Goal: Use online tool/utility: Utilize a website feature to perform a specific function

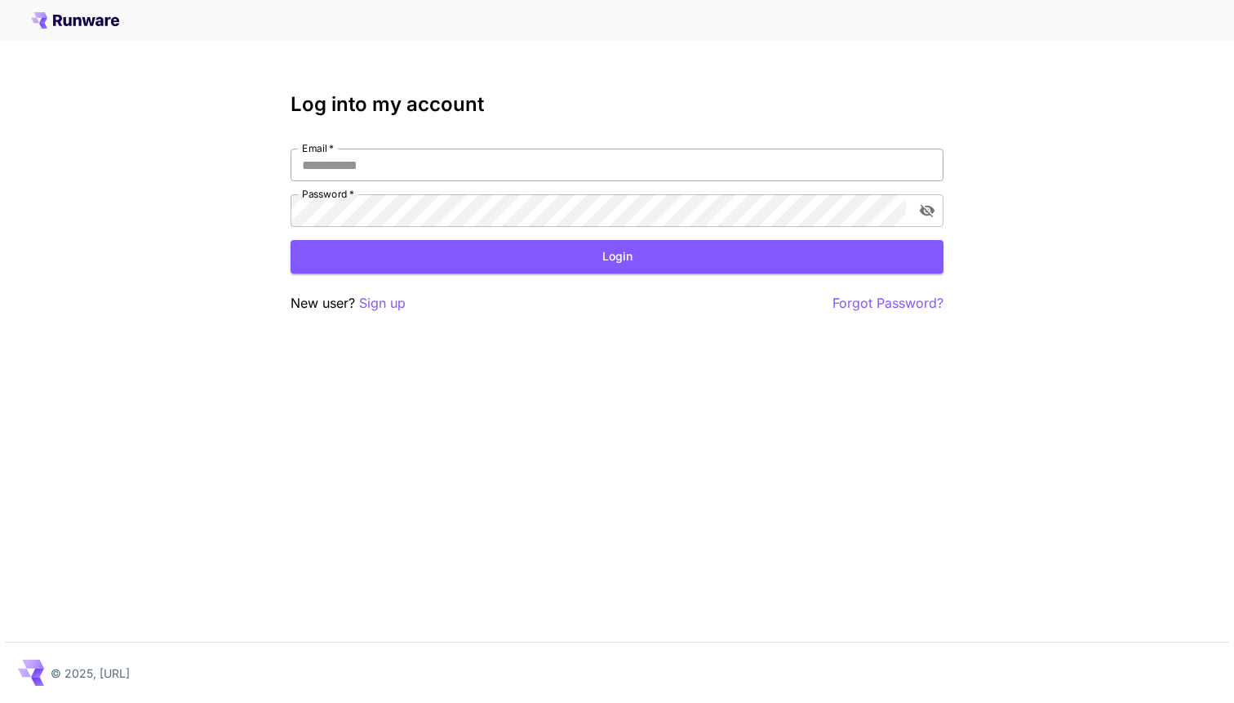
type input "**********"
click at [804, 173] on input "**********" at bounding box center [617, 165] width 653 height 33
click at [738, 251] on button "Login" at bounding box center [617, 256] width 653 height 33
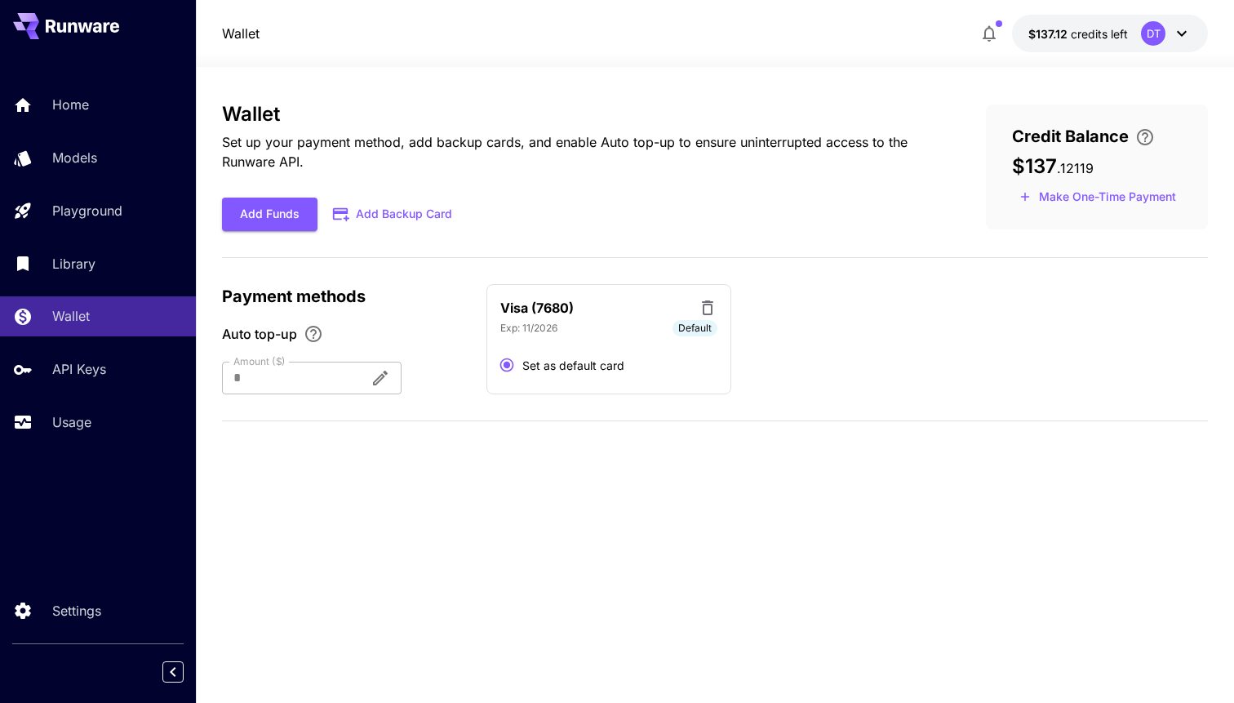
click at [1164, 35] on div "DT" at bounding box center [1153, 33] width 24 height 24
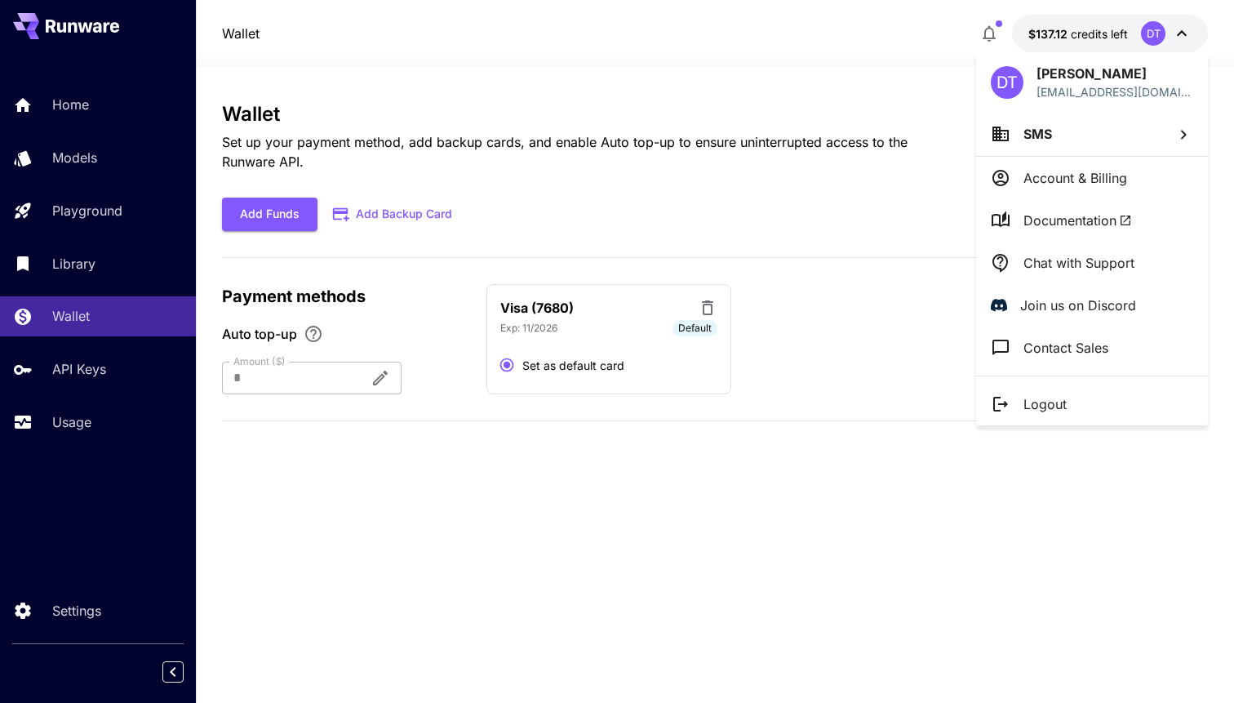
click at [879, 77] on div at bounding box center [617, 351] width 1234 height 703
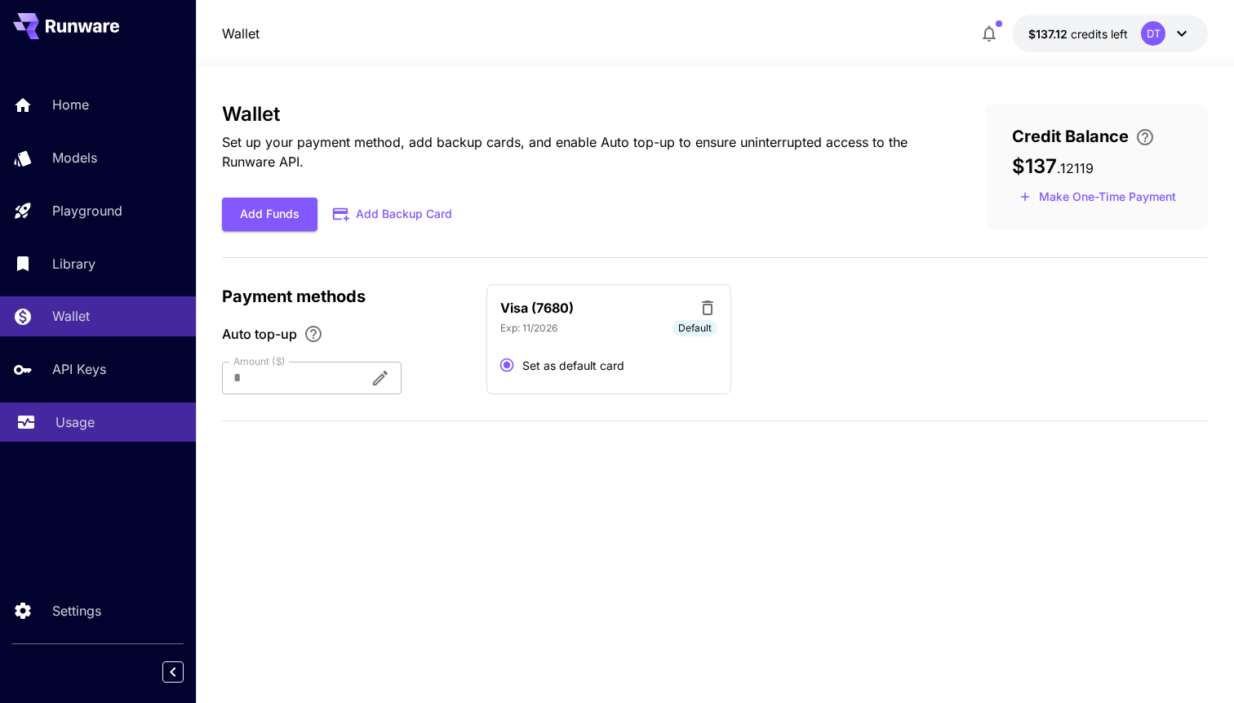
click at [99, 440] on link "Usage" at bounding box center [98, 422] width 196 height 40
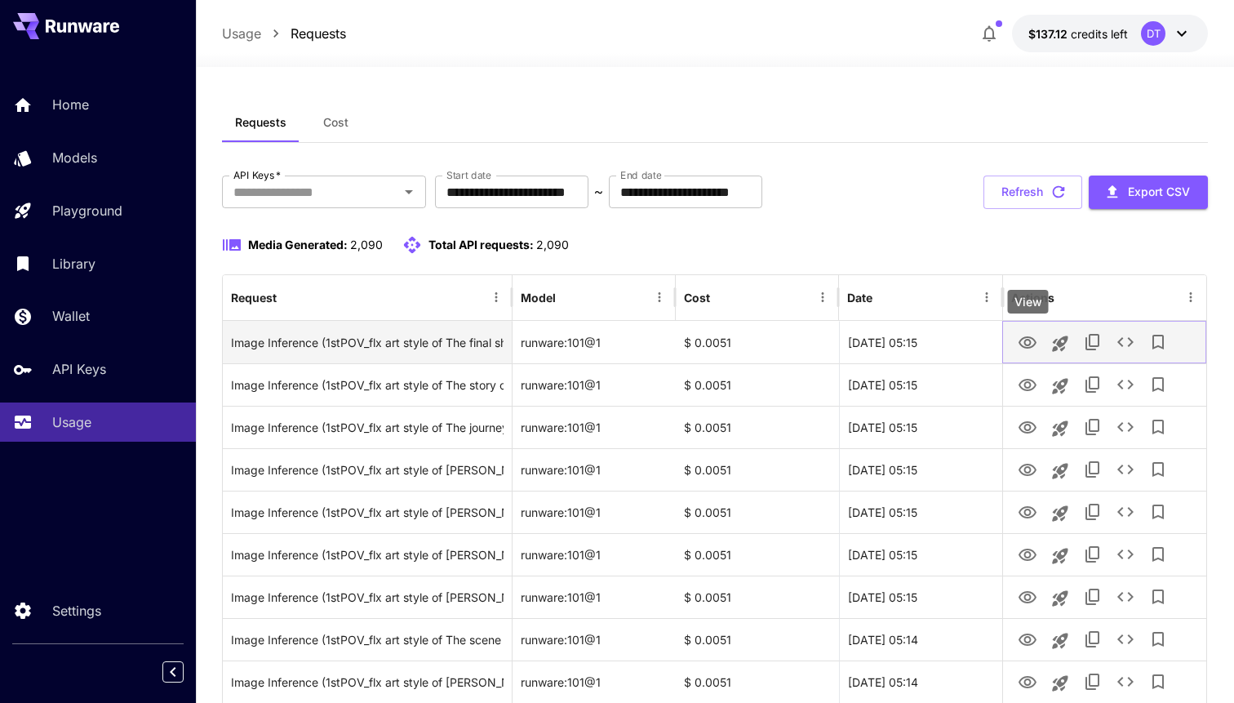
click at [1030, 343] on icon "View" at bounding box center [1027, 342] width 18 height 12
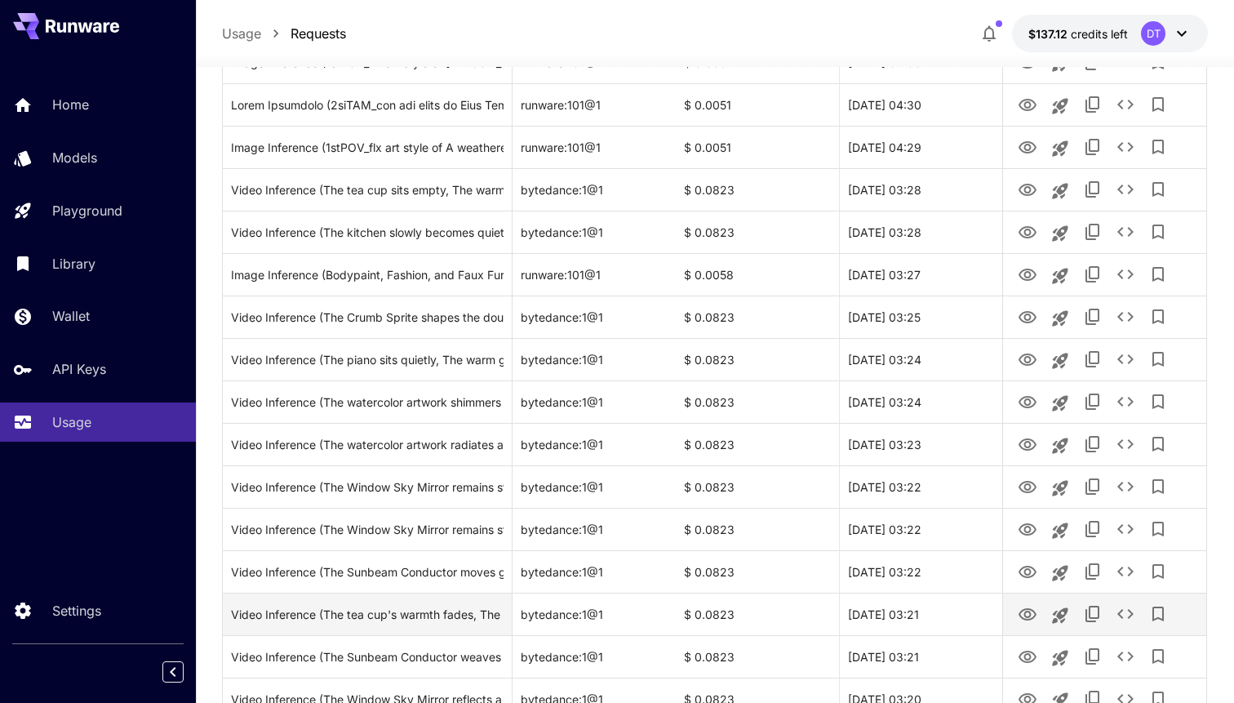
scroll to position [1639, 0]
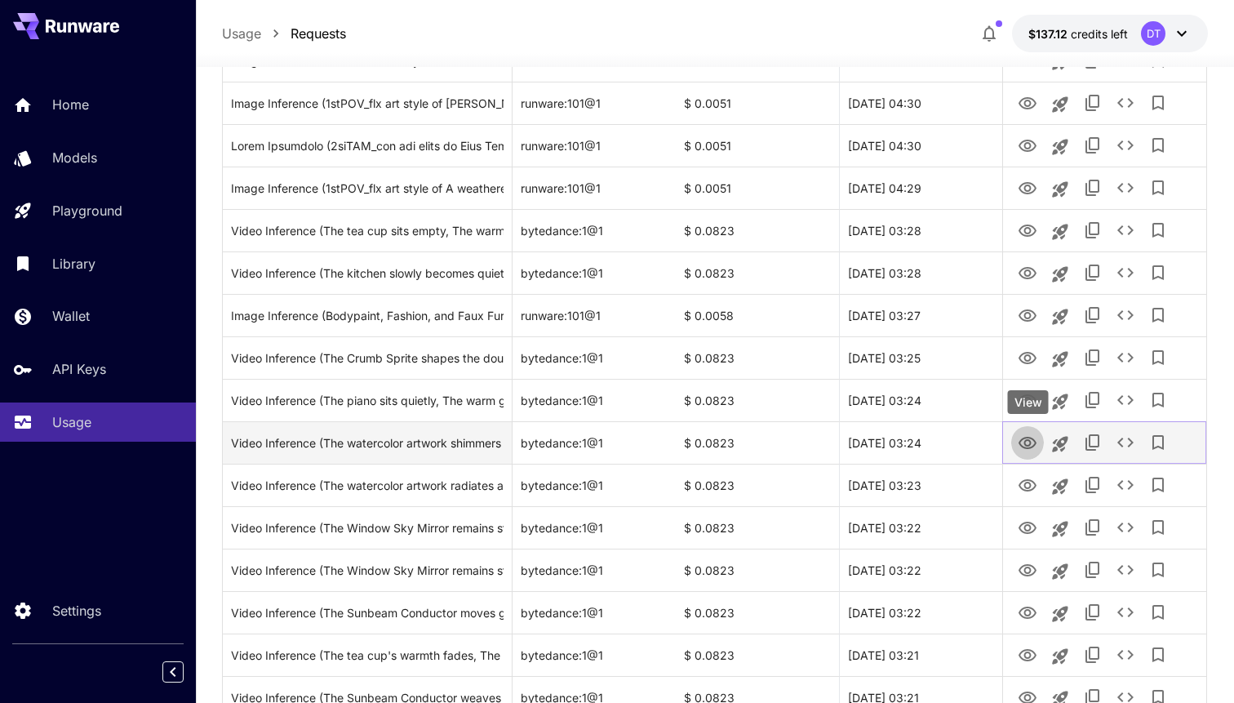
click at [1030, 443] on icon "View" at bounding box center [1027, 443] width 18 height 12
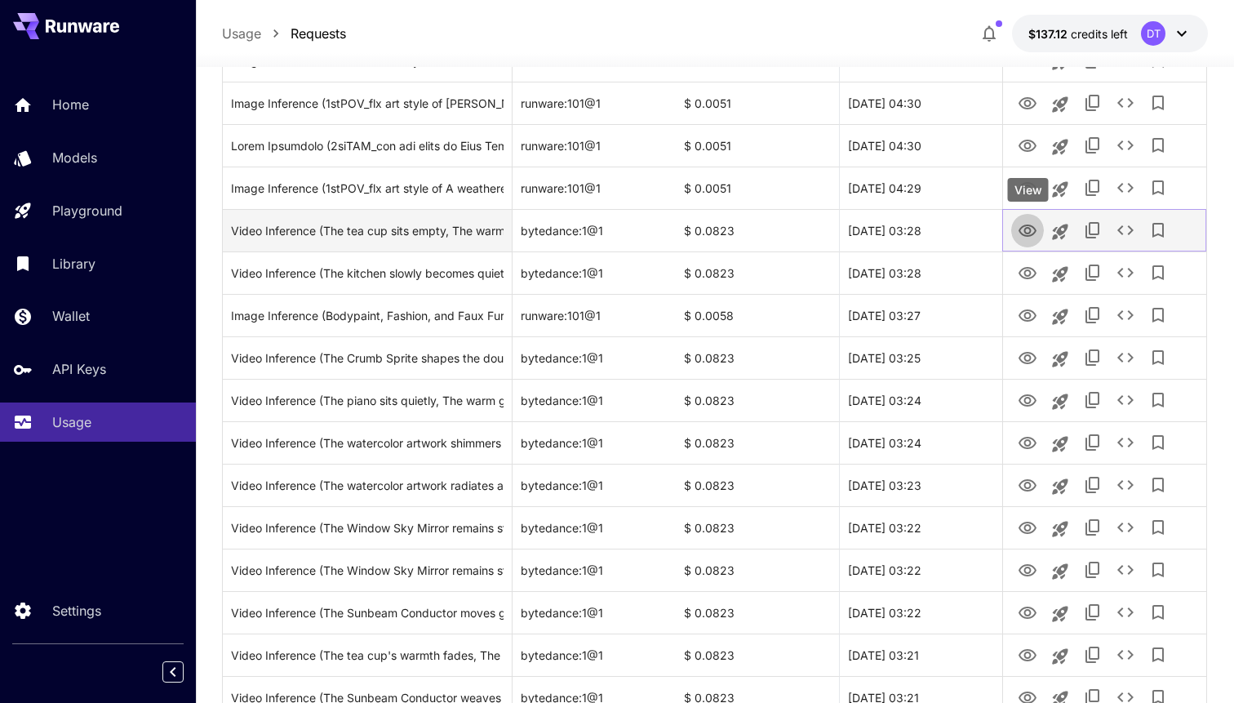
click at [1025, 232] on icon "View" at bounding box center [1027, 230] width 18 height 12
click at [1121, 232] on icon "See details" at bounding box center [1125, 230] width 16 height 10
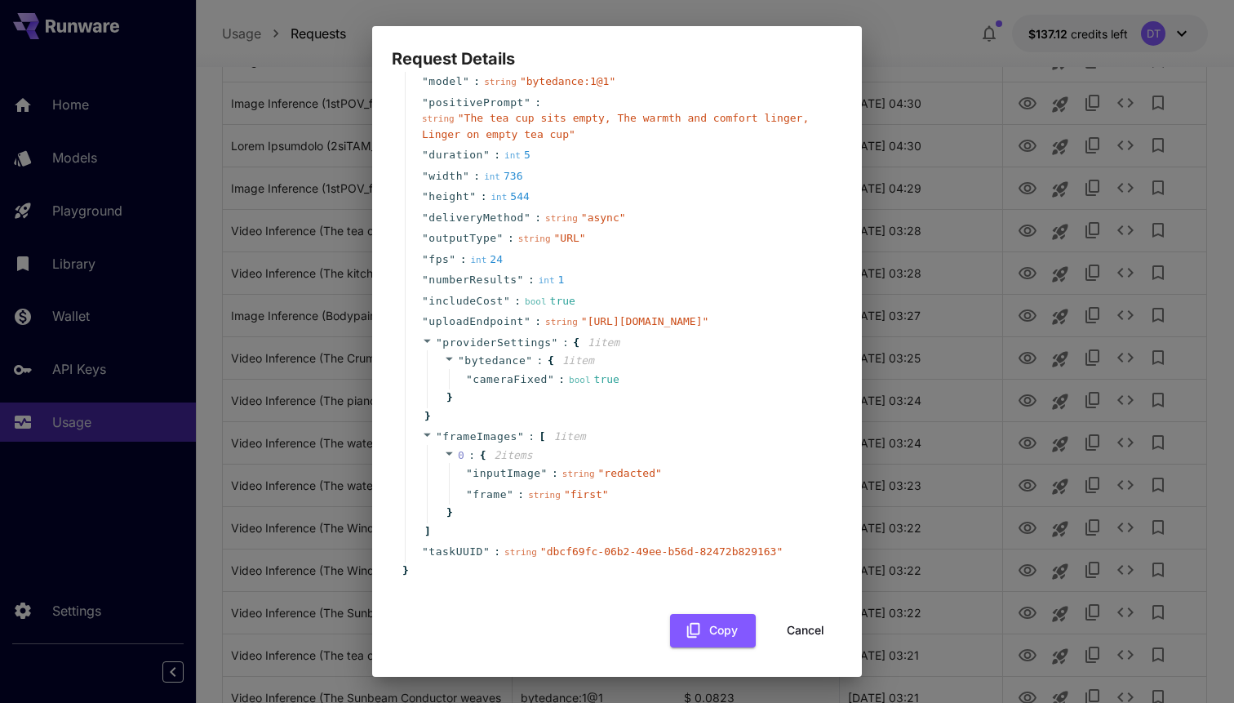
scroll to position [130, 0]
click at [824, 628] on button "Cancel" at bounding box center [805, 630] width 73 height 33
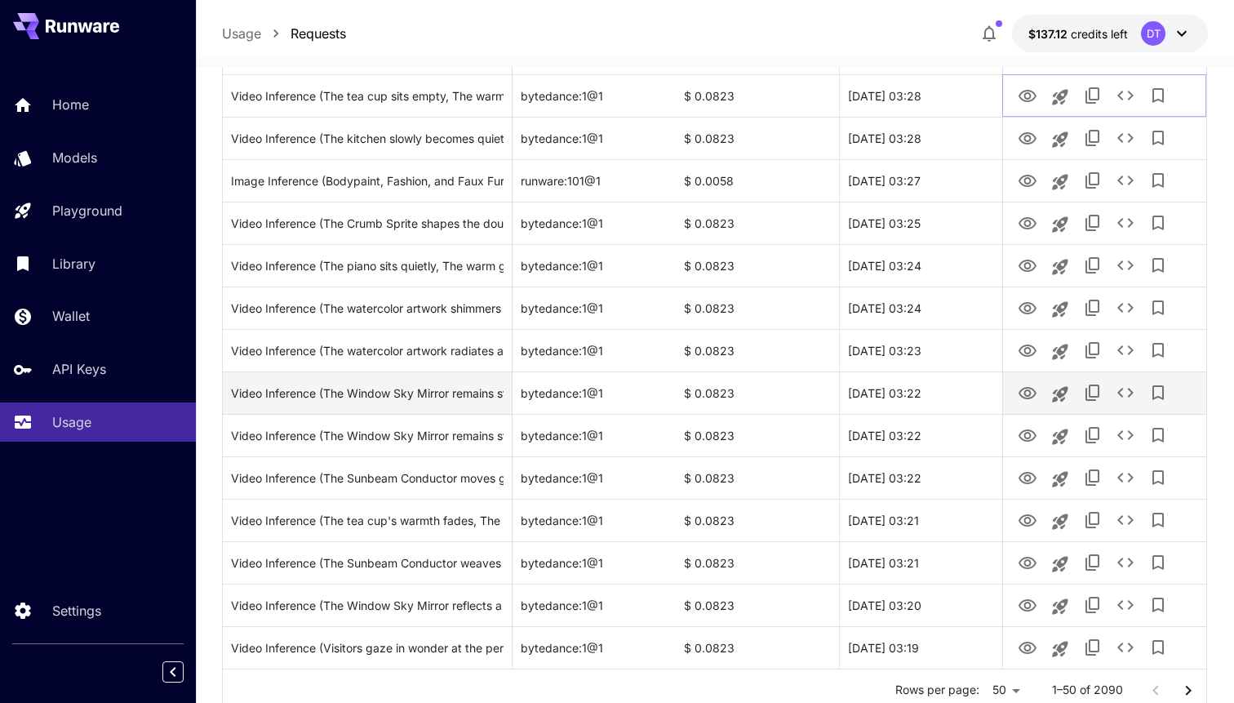
scroll to position [1832, 0]
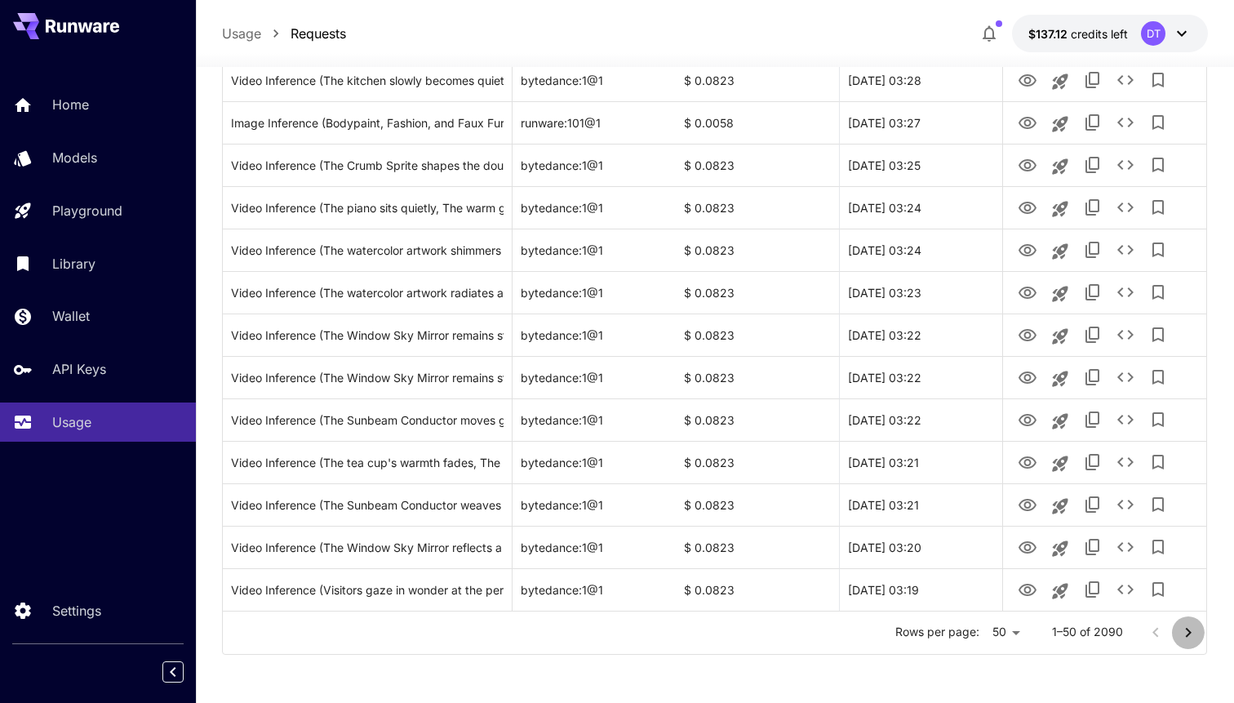
click at [1193, 628] on icon "Go to next page" at bounding box center [1188, 633] width 20 height 20
click at [1190, 638] on icon "Go to next page" at bounding box center [1188, 633] width 20 height 20
click at [1188, 637] on icon "Go to next page" at bounding box center [1188, 633] width 20 height 20
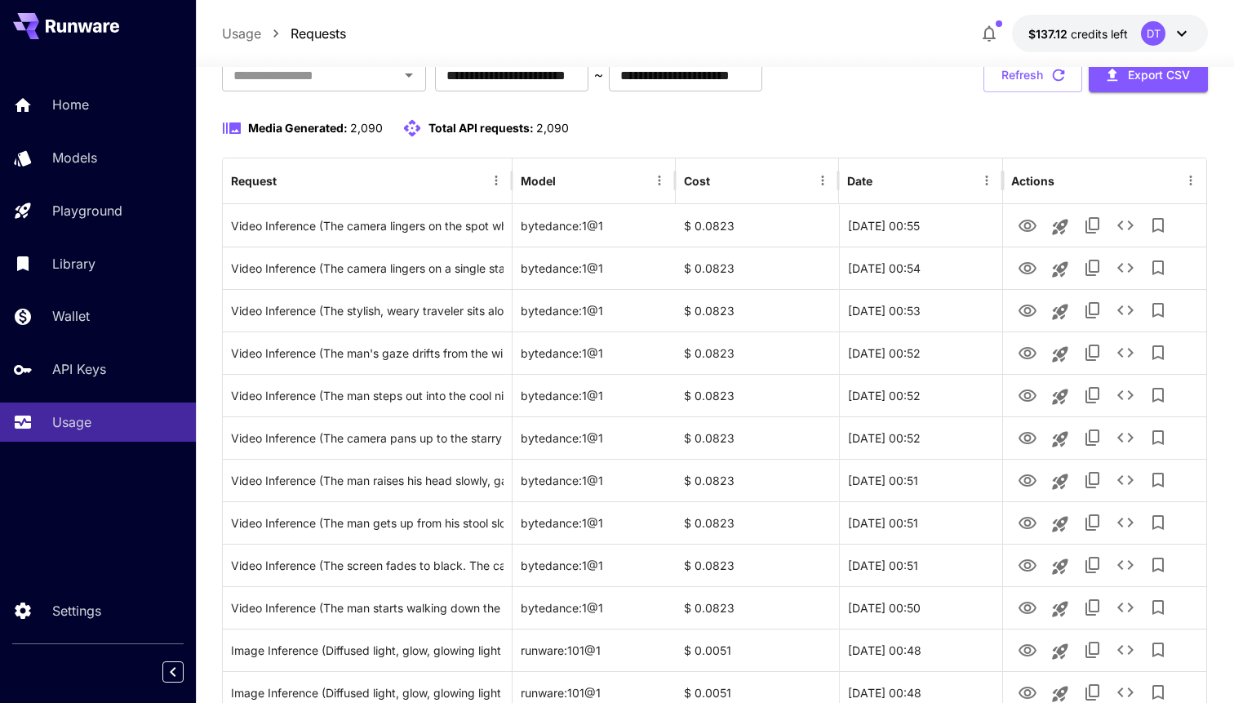
scroll to position [0, 0]
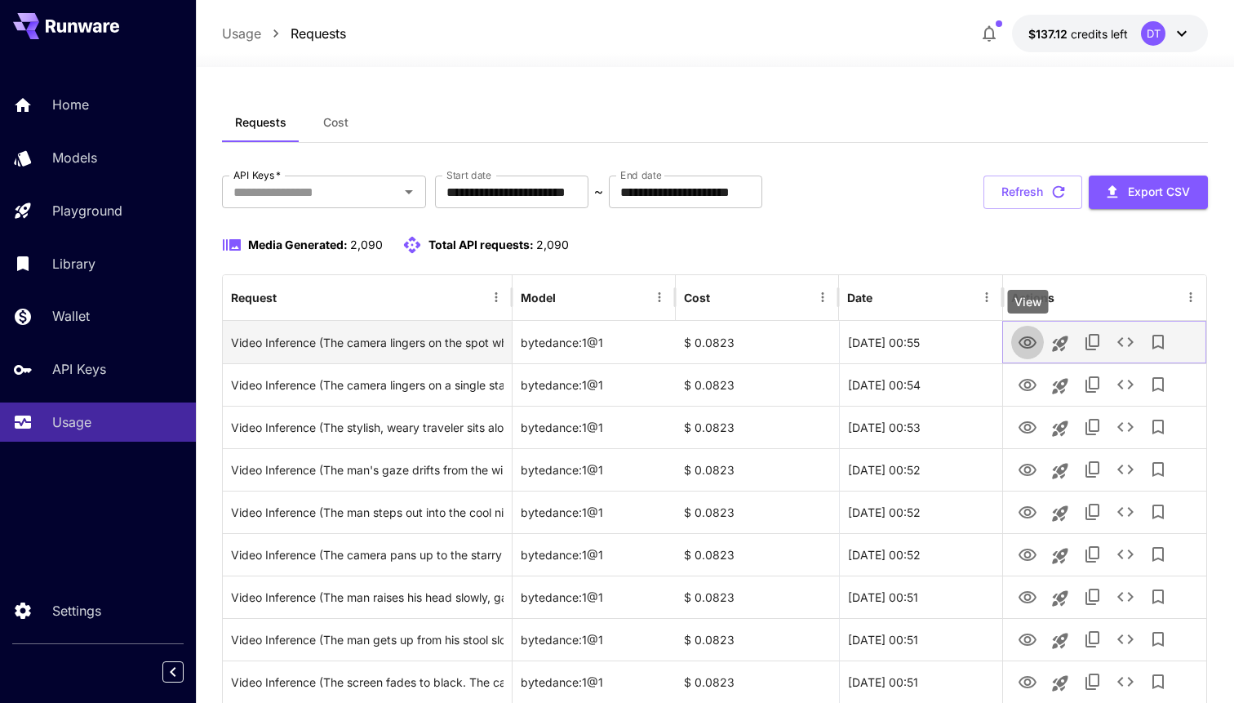
click at [1024, 344] on icon "View" at bounding box center [1027, 342] width 18 height 12
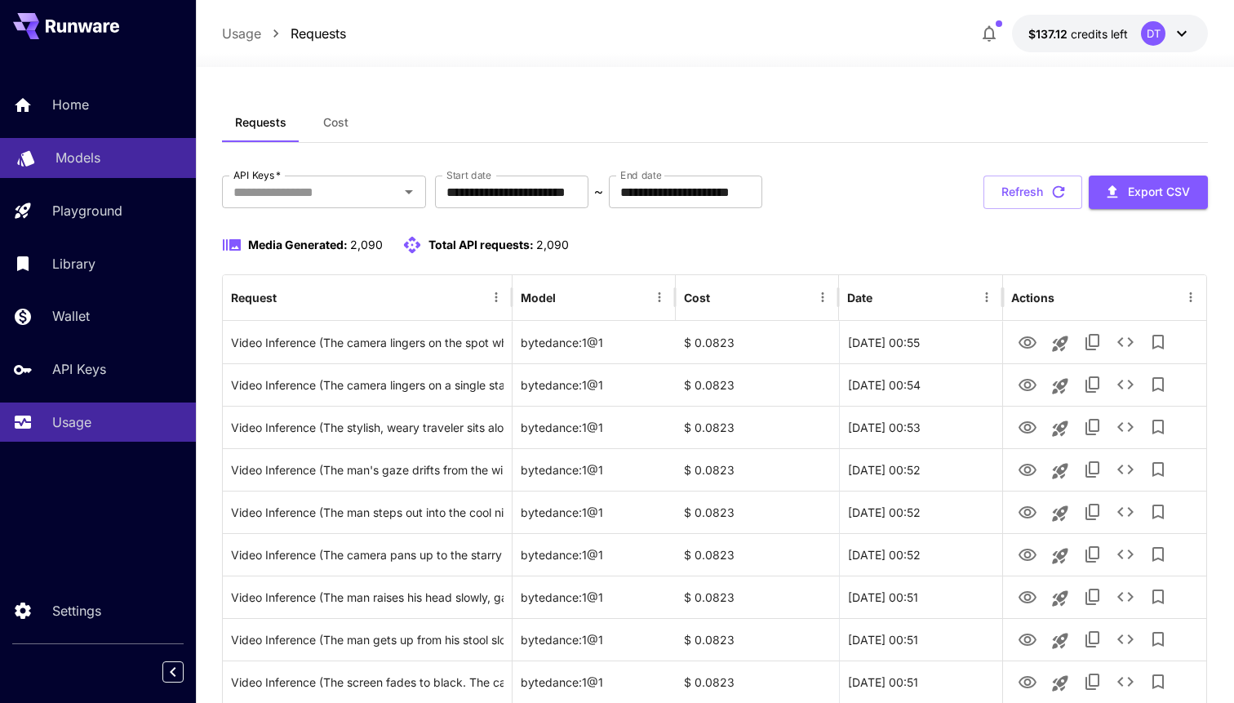
click at [82, 147] on link "Models" at bounding box center [98, 158] width 196 height 40
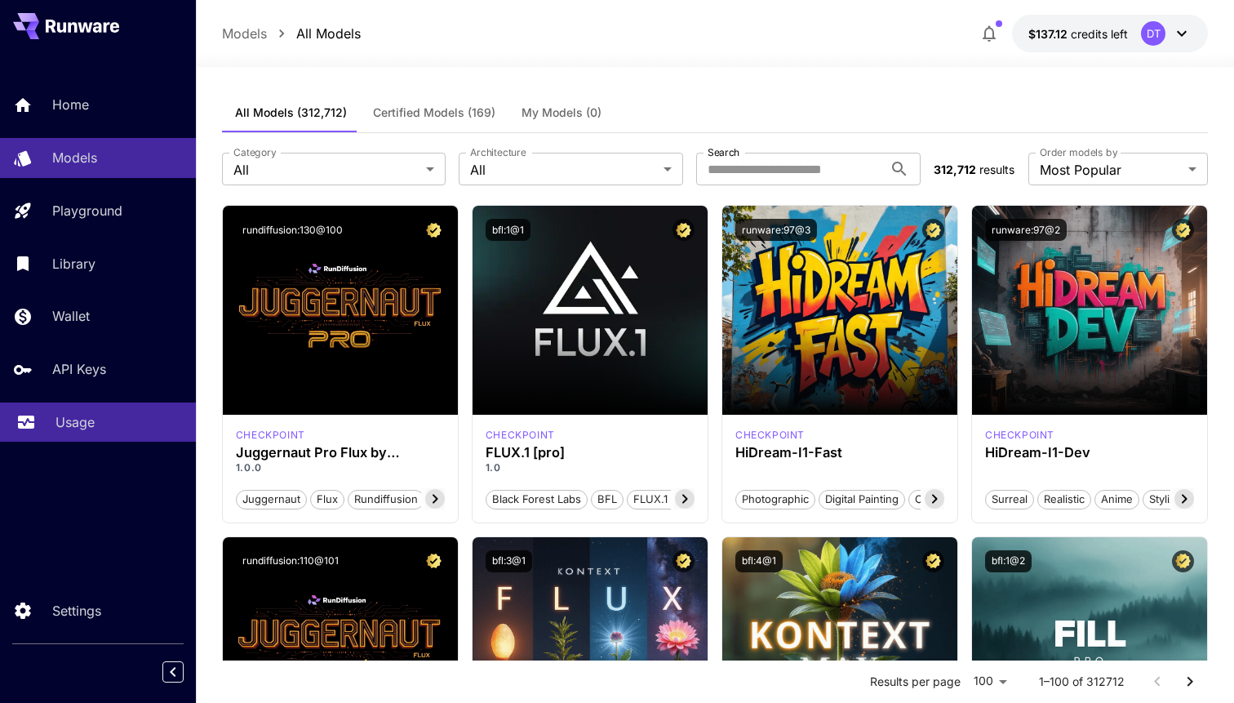
click at [95, 442] on link "Usage" at bounding box center [98, 422] width 196 height 40
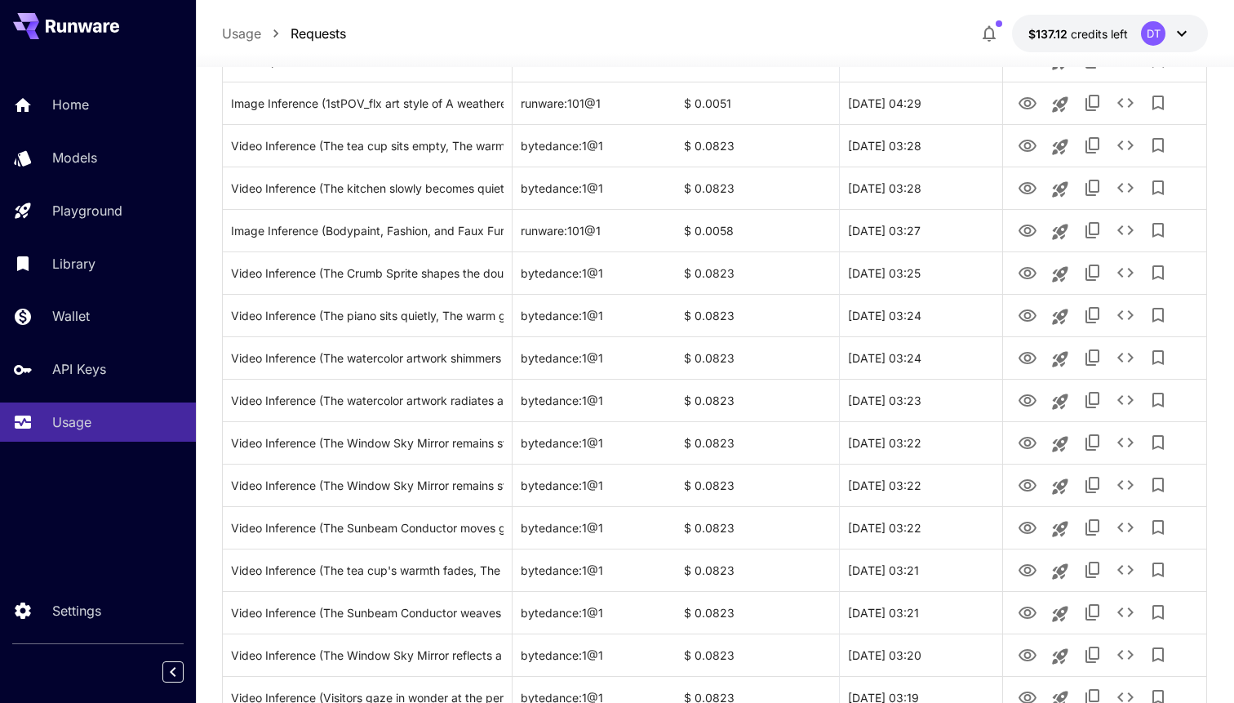
scroll to position [1745, 0]
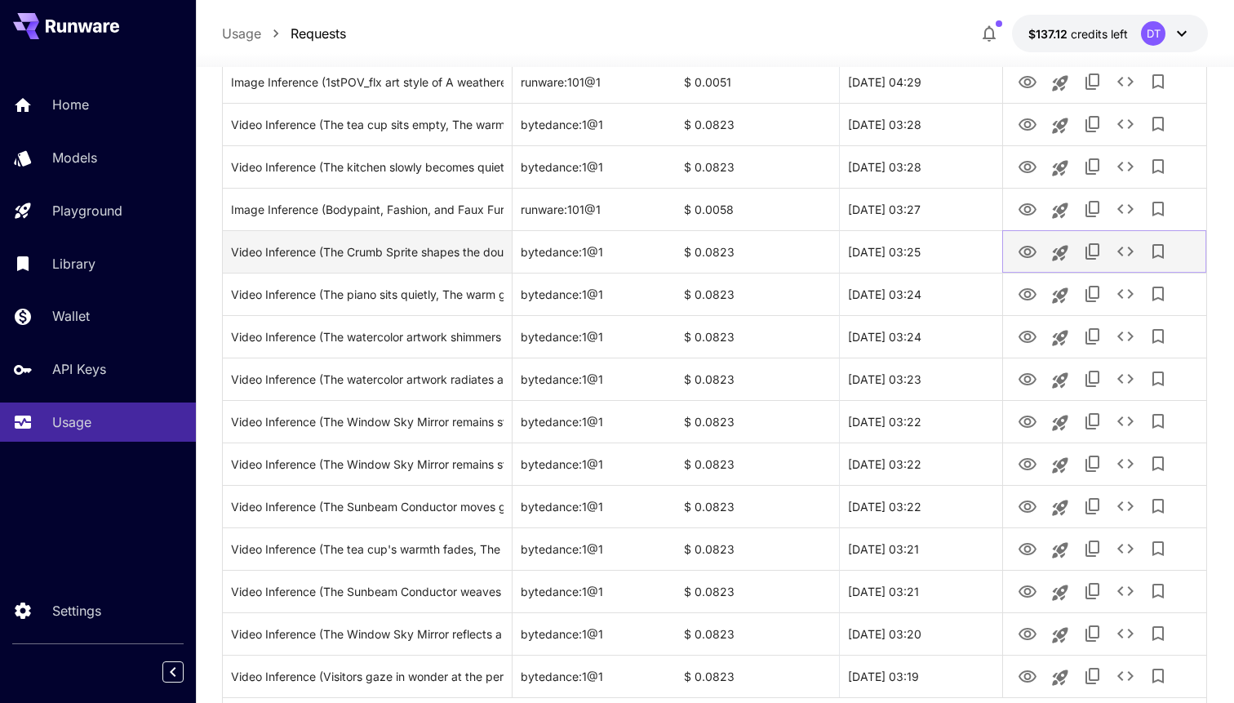
click at [1118, 251] on icon "See details" at bounding box center [1125, 251] width 16 height 10
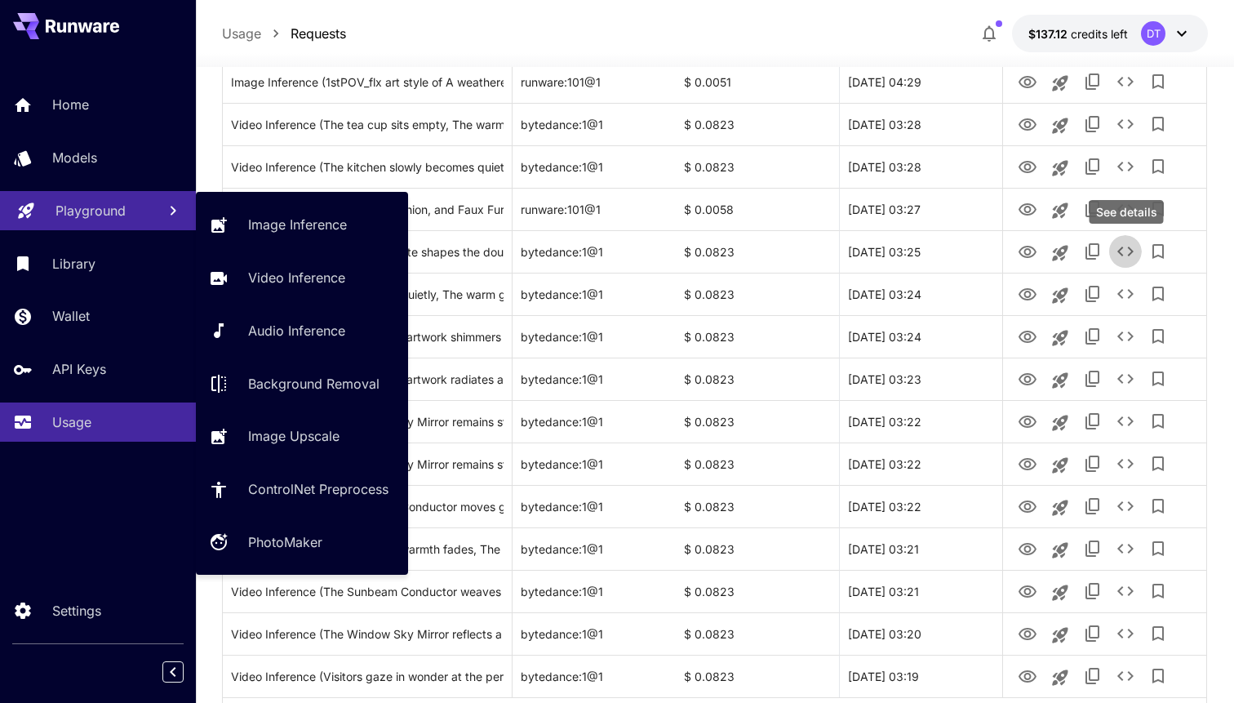
click at [96, 202] on p "Playground" at bounding box center [90, 211] width 70 height 20
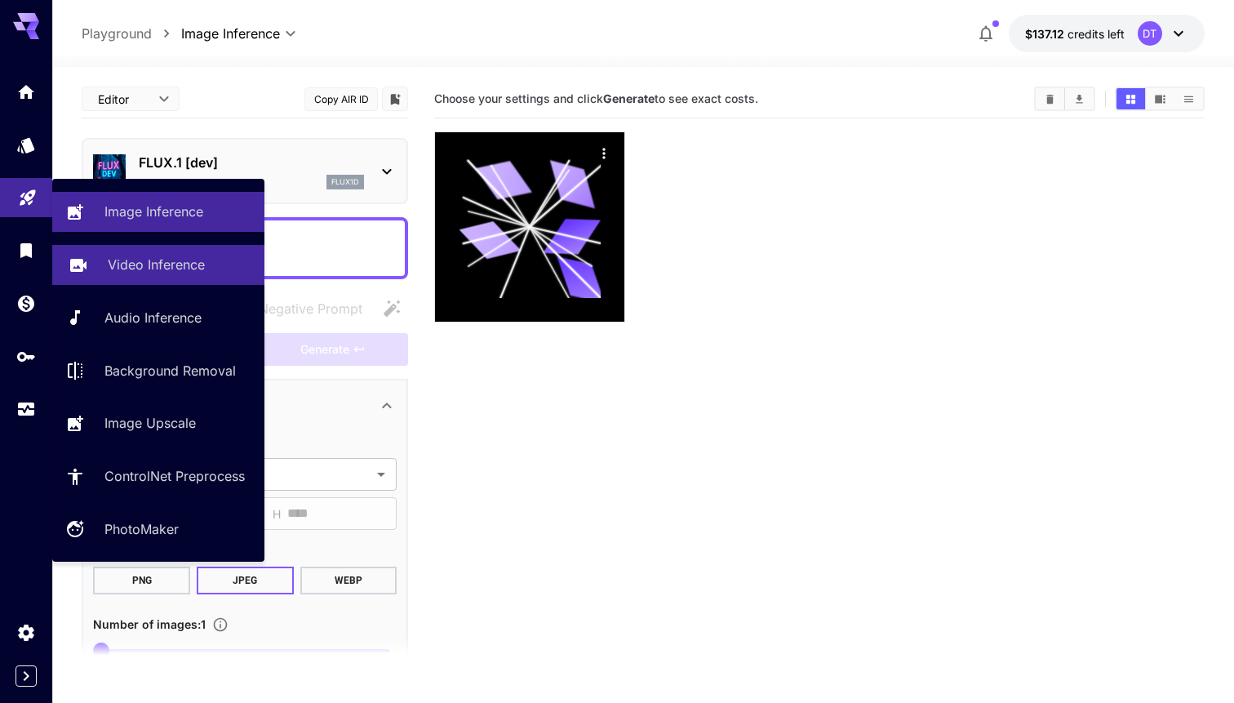
click at [174, 270] on p "Video Inference" at bounding box center [156, 265] width 97 height 20
type input "**********"
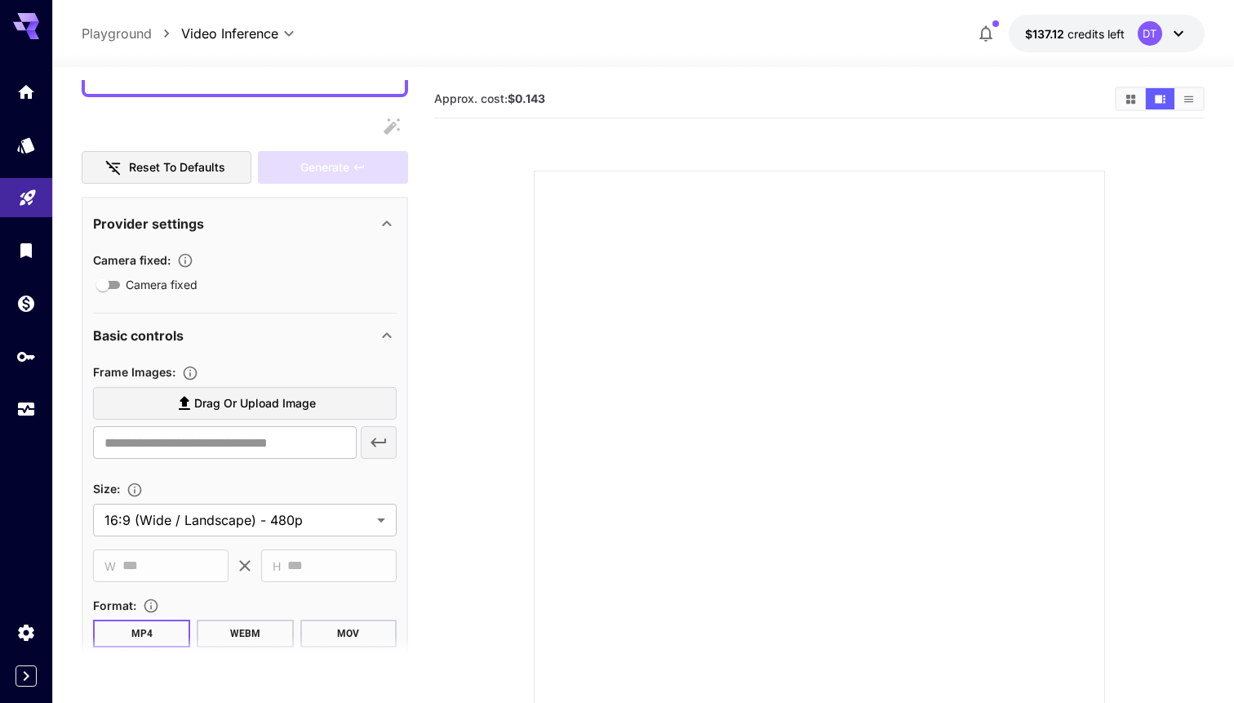
scroll to position [198, 0]
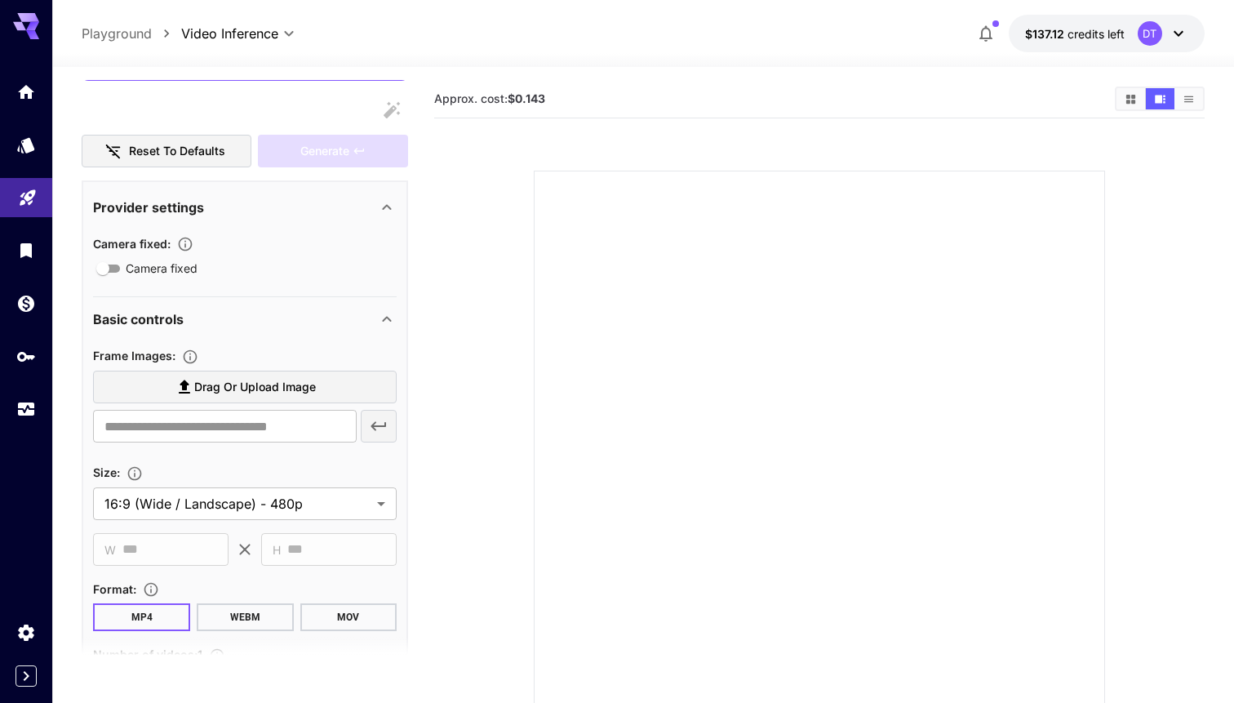
click at [283, 390] on span "Drag or upload image" at bounding box center [255, 387] width 122 height 20
click at [0, 0] on input "Drag or upload image" at bounding box center [0, 0] width 0 height 0
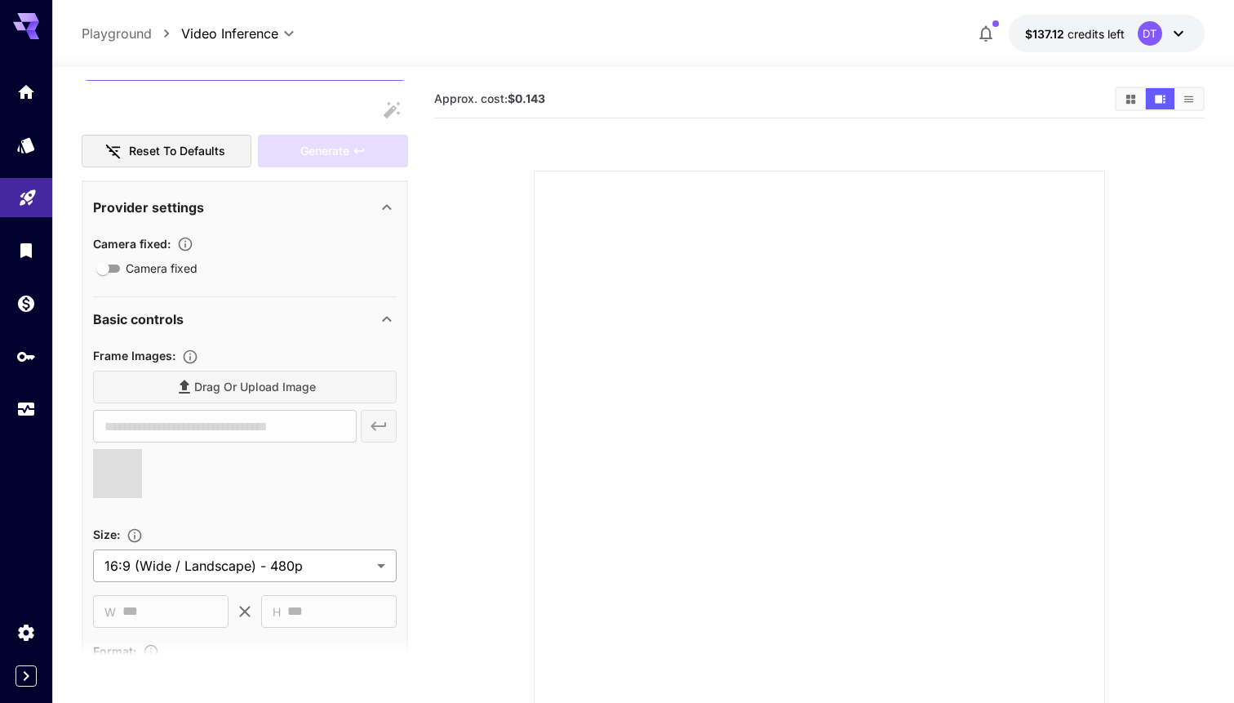
type input "**********"
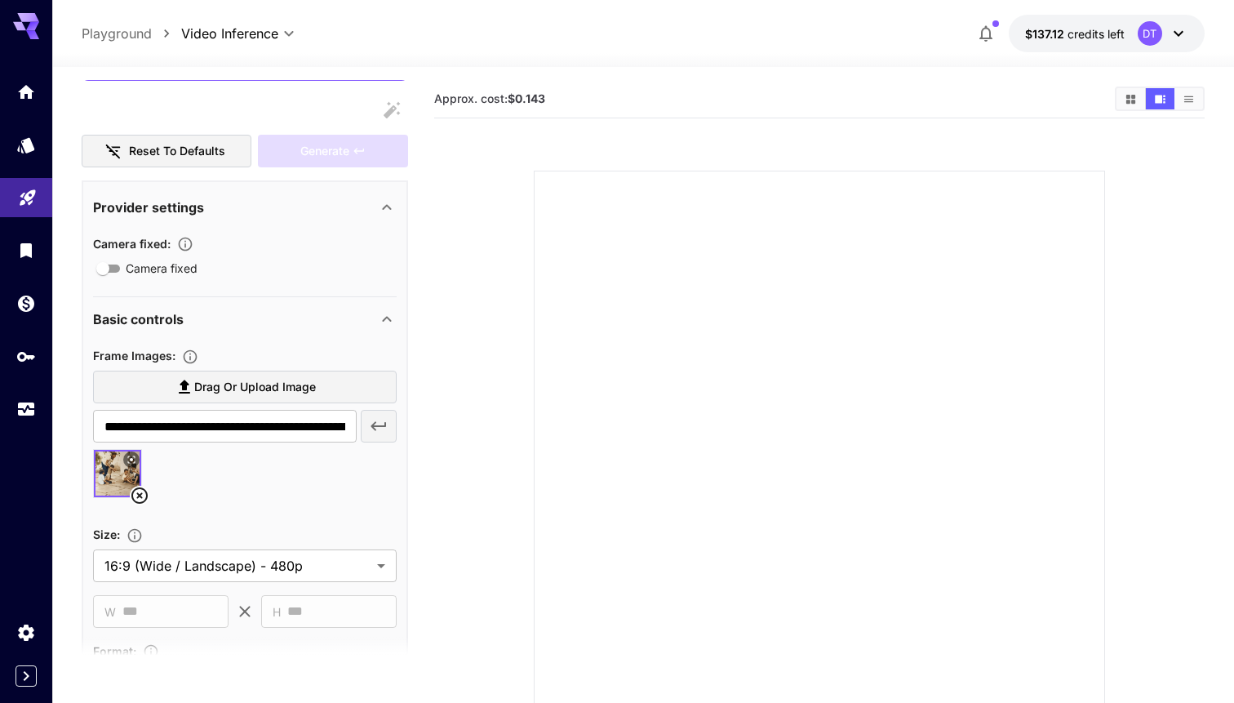
click at [336, 544] on section "**********" at bounding box center [245, 552] width 304 height 57
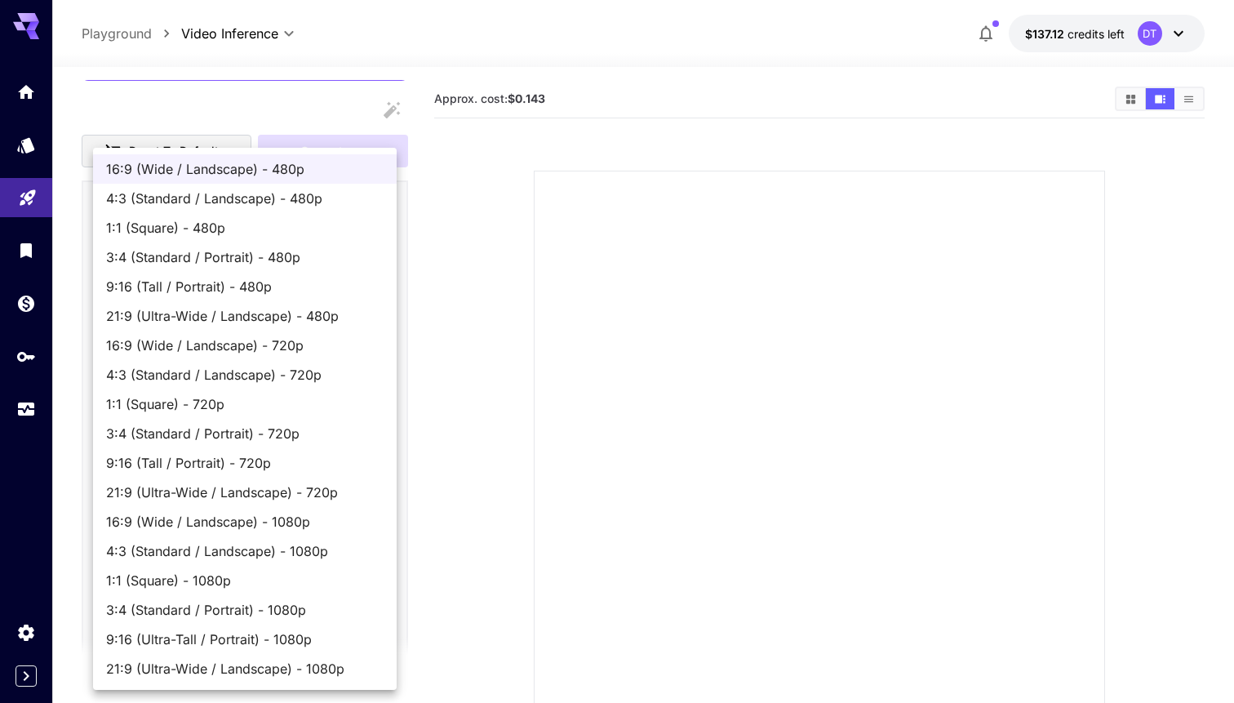
click at [336, 555] on body "**********" at bounding box center [617, 416] width 1234 height 832
click at [338, 193] on span "4:3 (Standard / Landscape) - 480p" at bounding box center [244, 199] width 277 height 20
type input "**********"
type input "***"
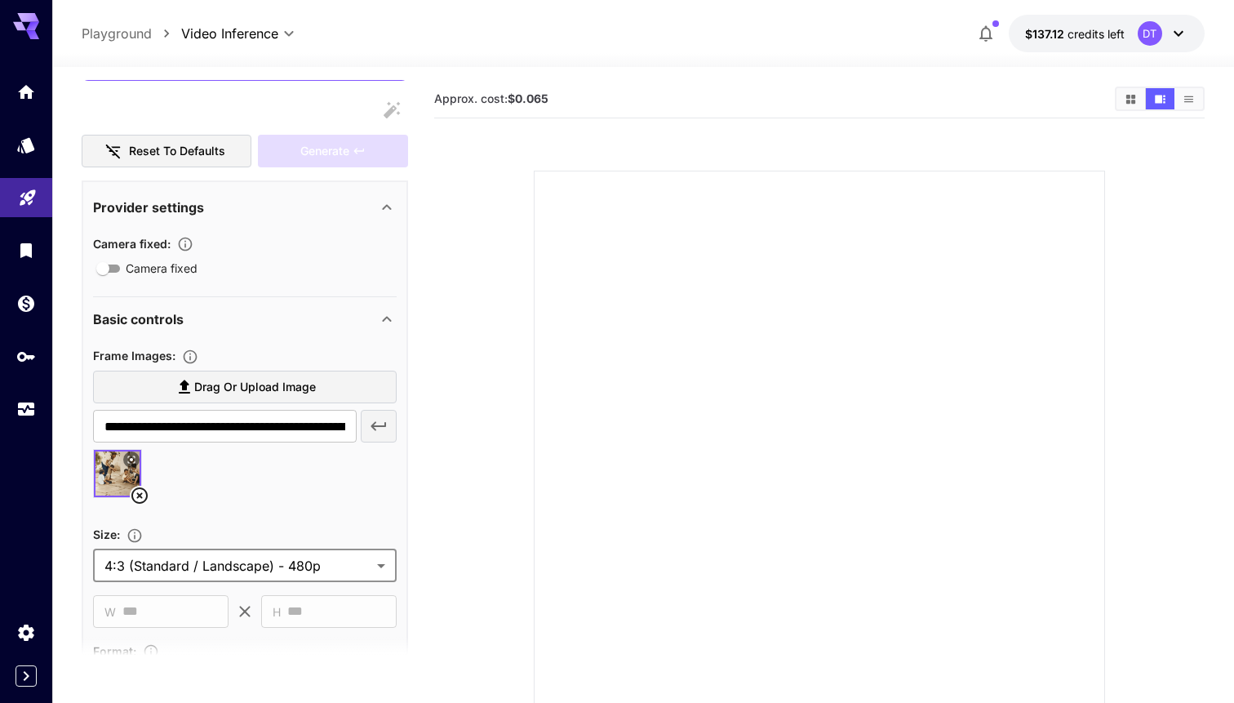
click at [319, 564] on body "**********" at bounding box center [617, 416] width 1234 height 832
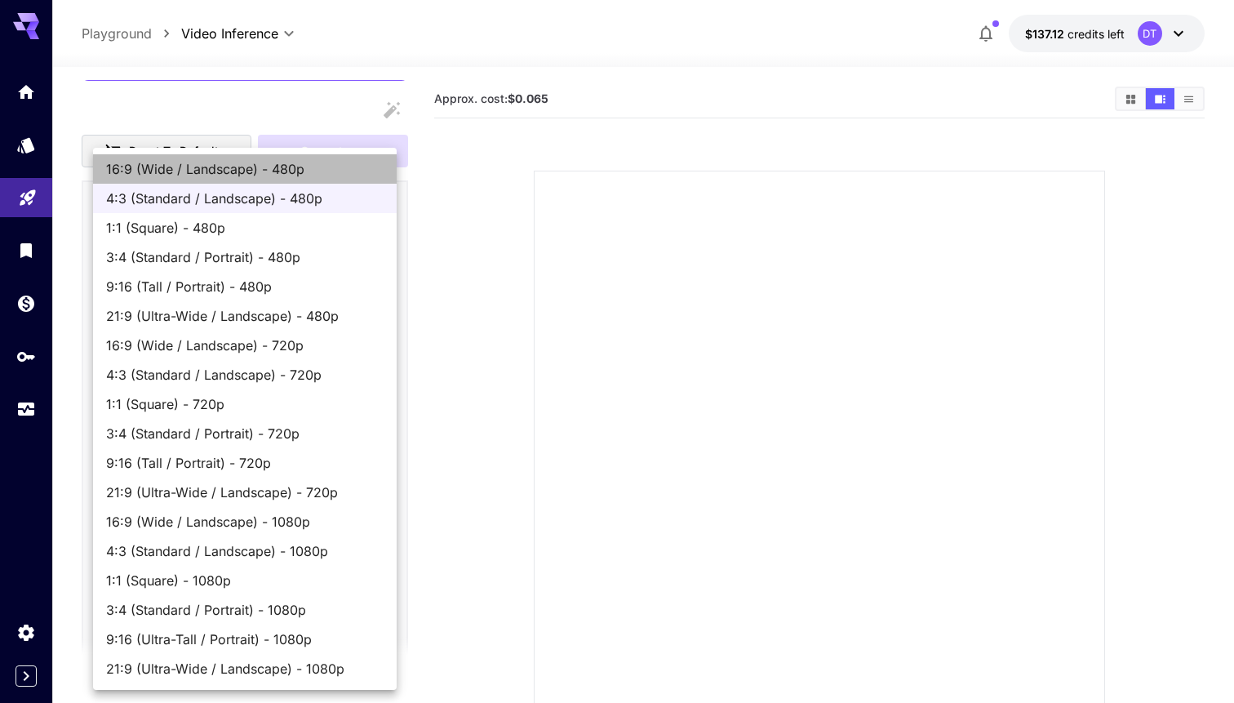
click at [313, 167] on span "16:9 (Wide / Landscape) - 480p" at bounding box center [244, 169] width 277 height 20
type input "**********"
type input "***"
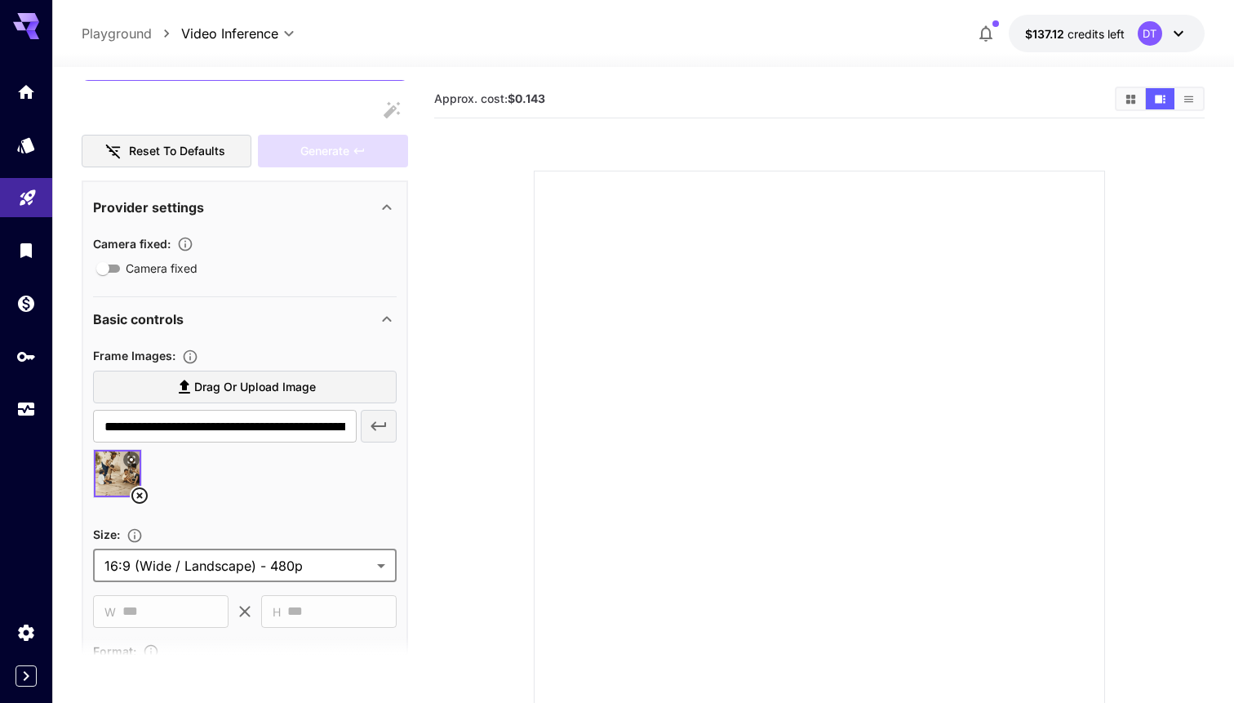
click at [318, 558] on body "**********" at bounding box center [617, 416] width 1234 height 832
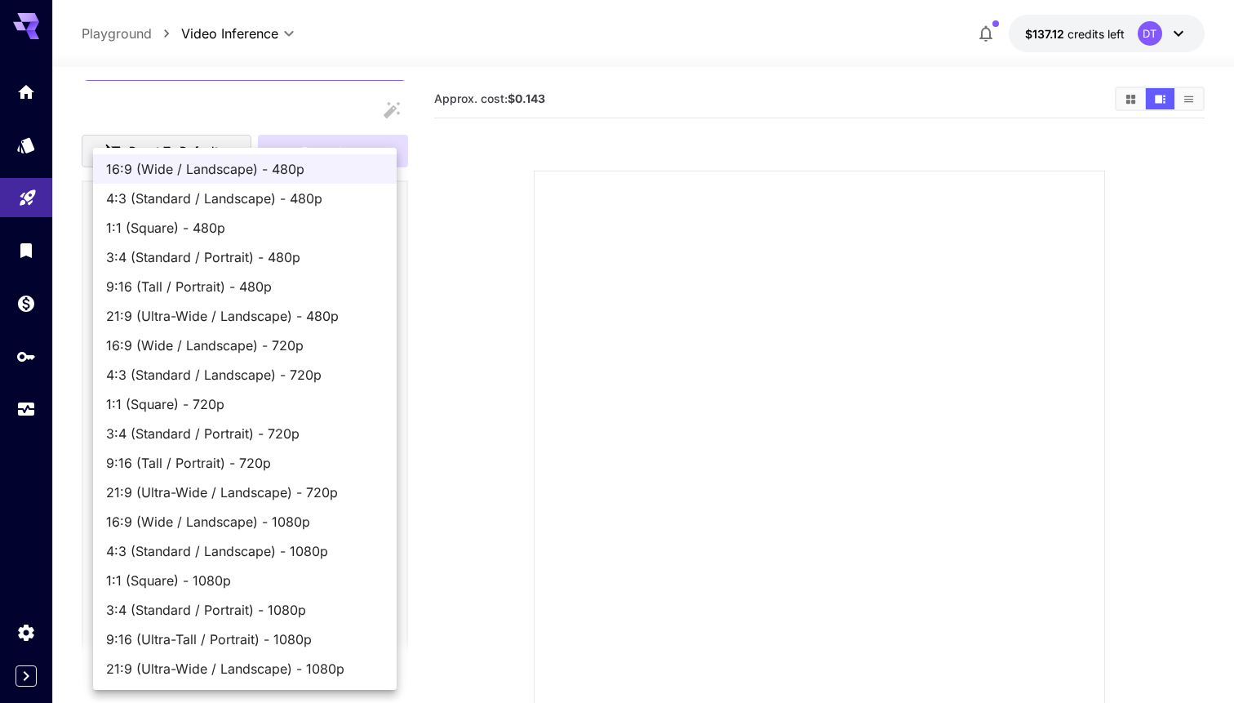
click at [340, 201] on span "4:3 (Standard / Landscape) - 480p" at bounding box center [244, 199] width 277 height 20
type input "**********"
type input "***"
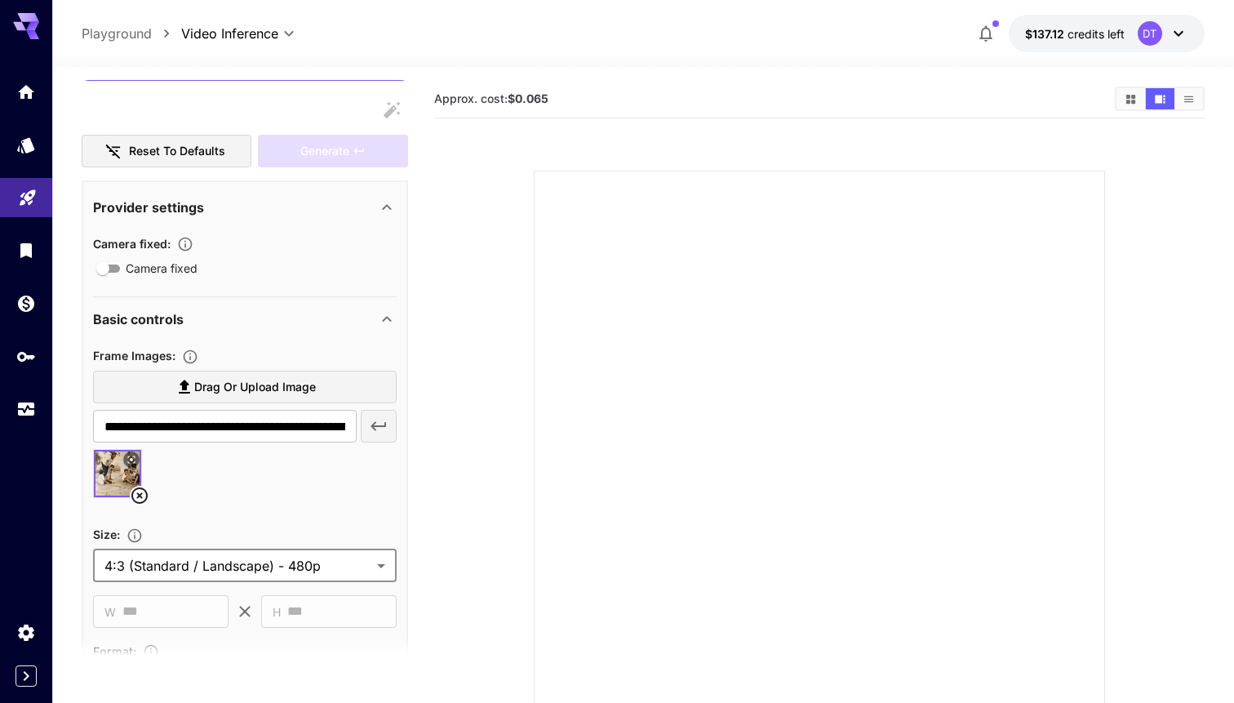
click at [473, 201] on section at bounding box center [819, 436] width 740 height 610
click at [32, 410] on icon "Usage" at bounding box center [28, 406] width 16 height 8
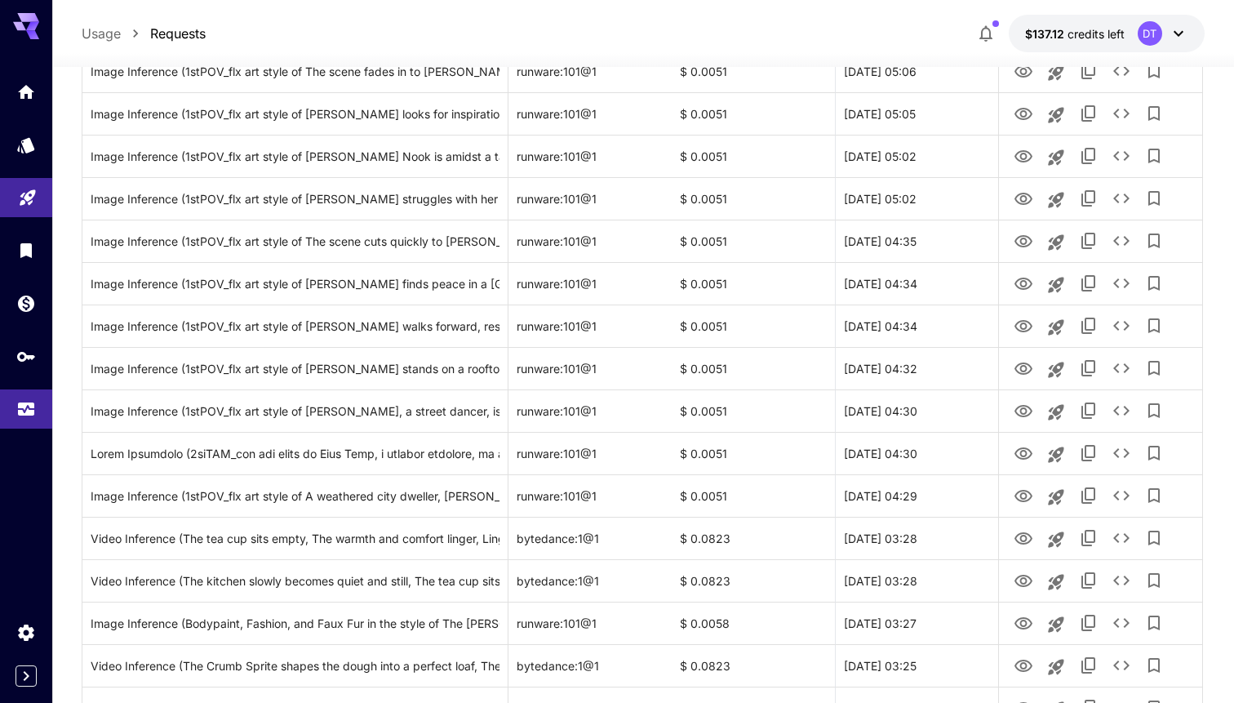
scroll to position [1790, 0]
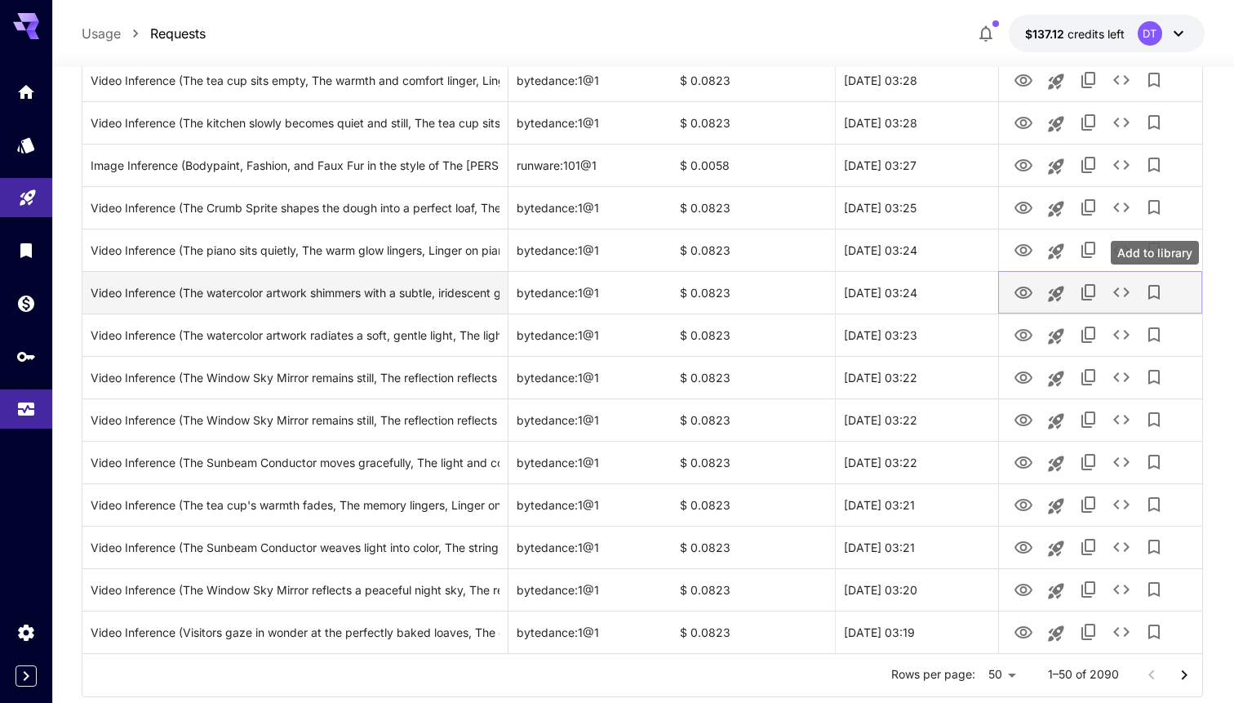
click at [1124, 290] on icon "See details" at bounding box center [1121, 292] width 20 height 20
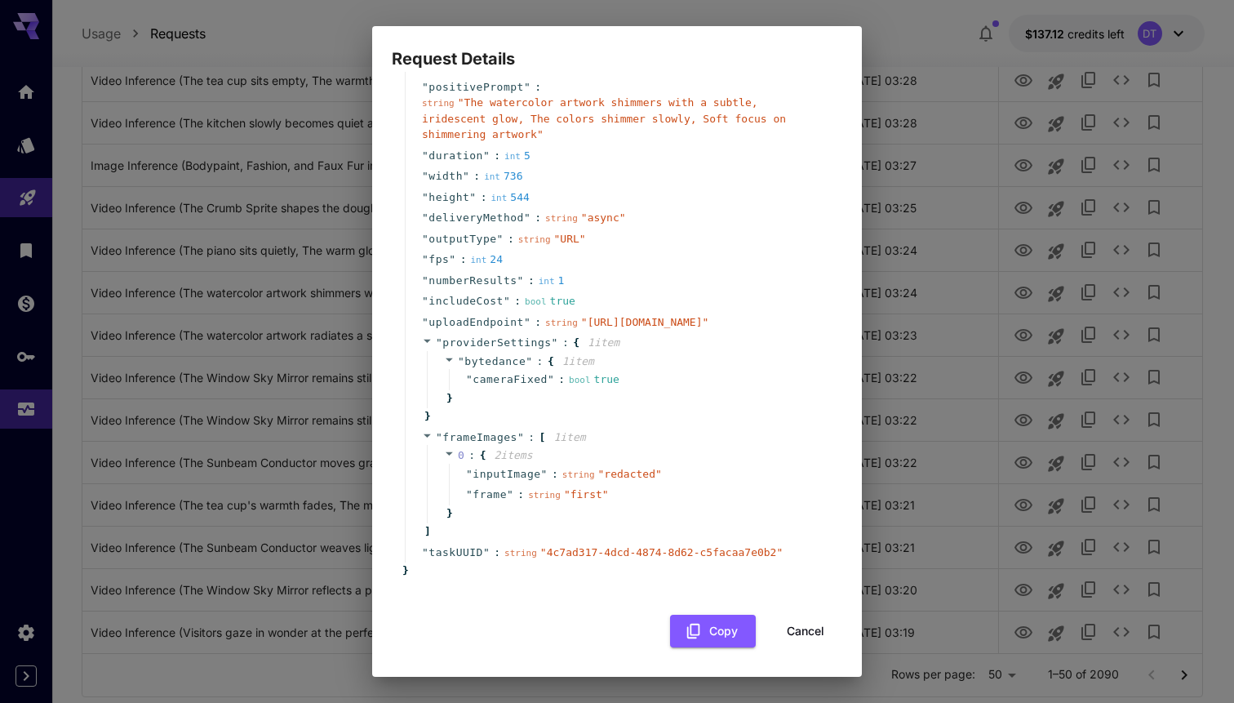
scroll to position [146, 0]
click at [728, 618] on button "Copy" at bounding box center [713, 630] width 86 height 33
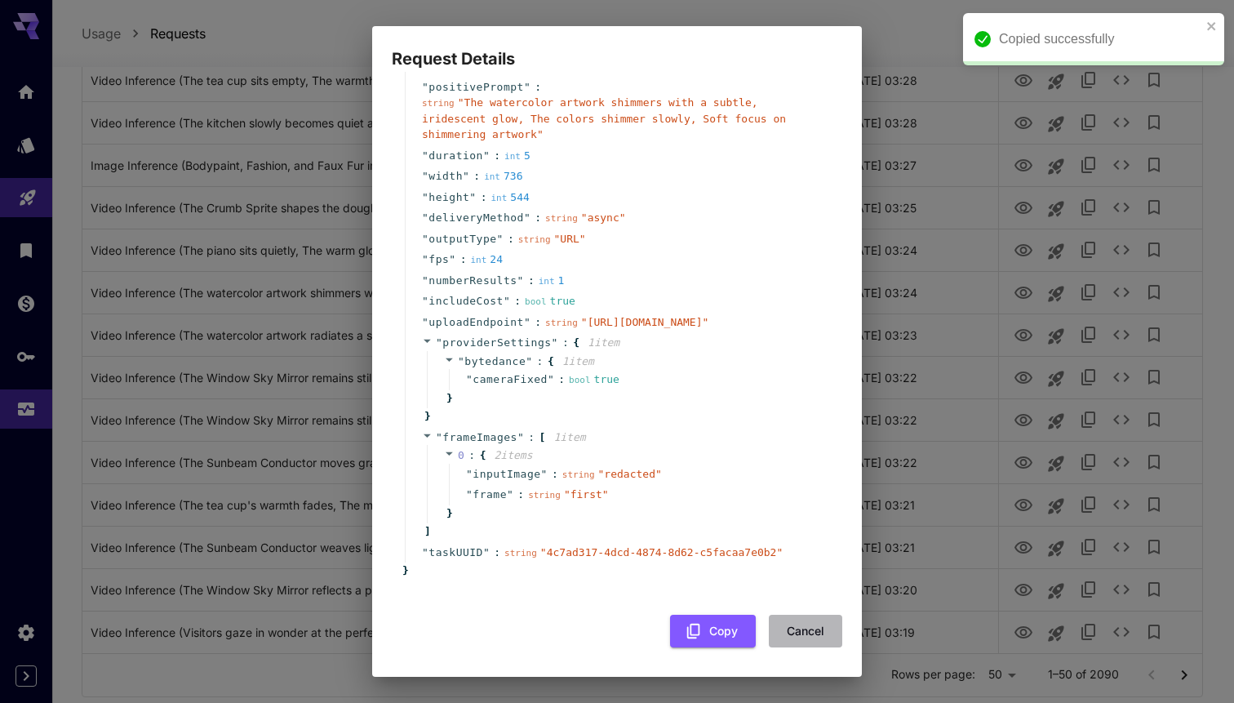
click at [812, 625] on button "Cancel" at bounding box center [805, 630] width 73 height 33
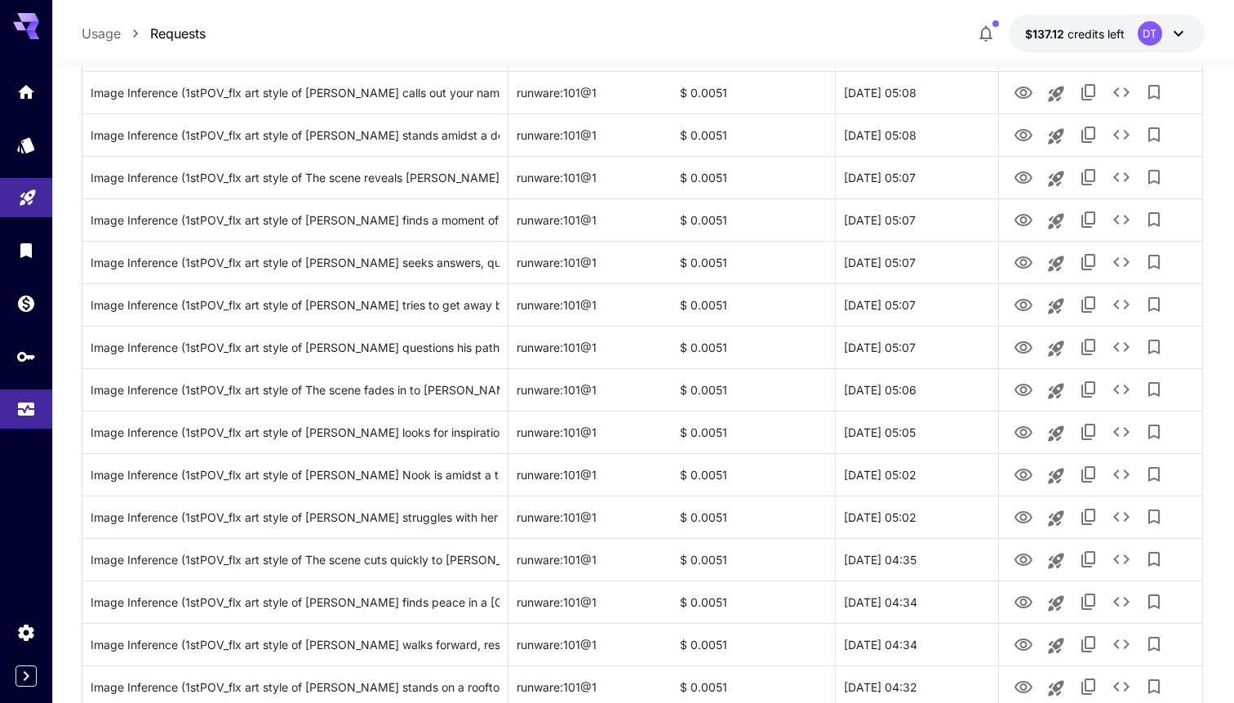
scroll to position [1013, 0]
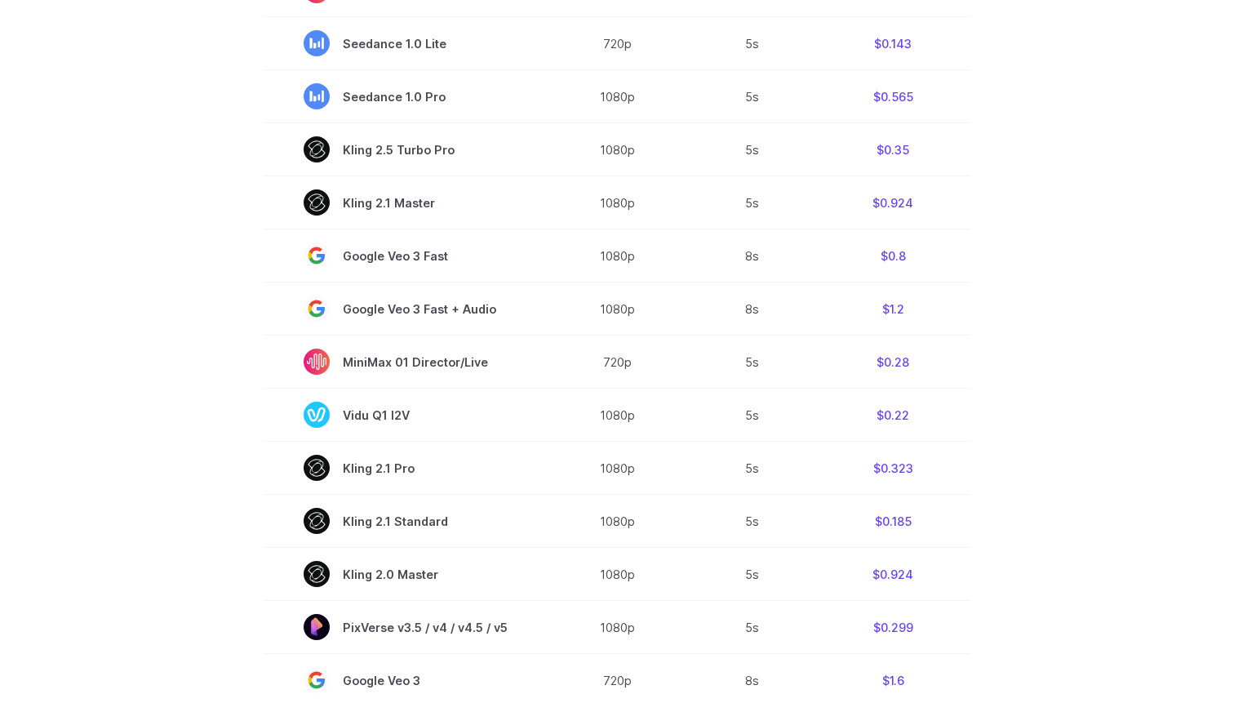
scroll to position [597, 0]
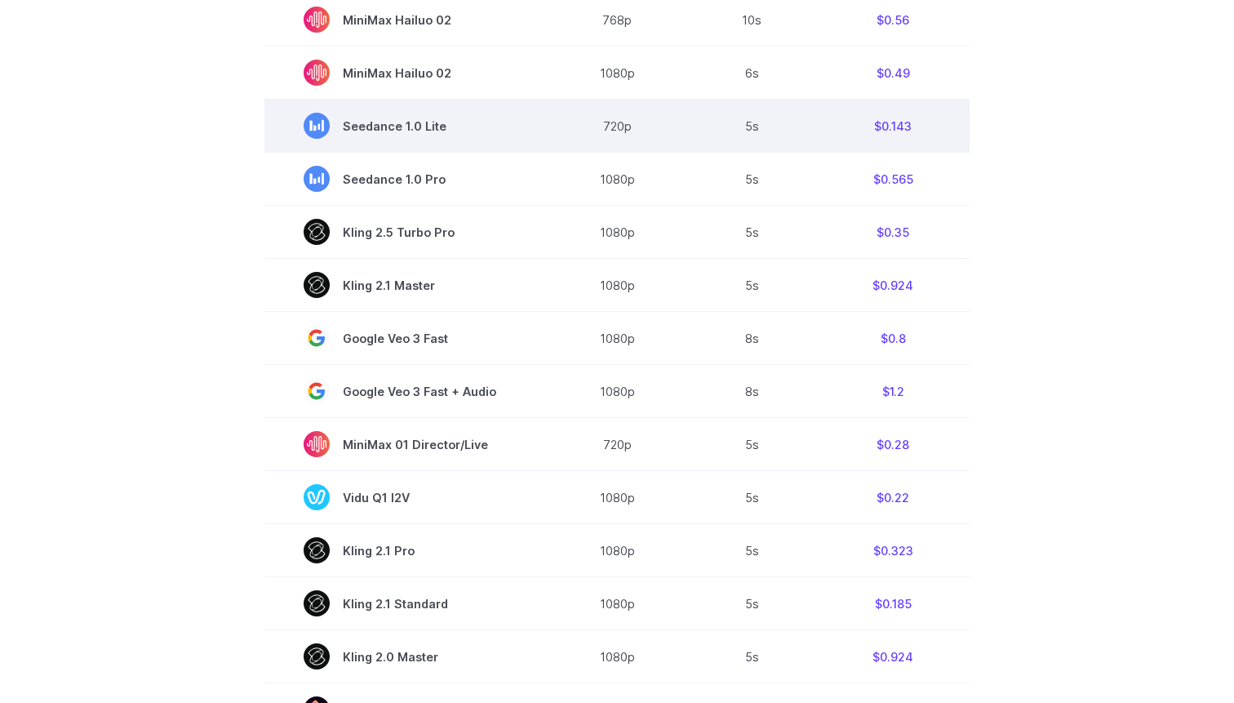
click at [892, 127] on td "$0.143" at bounding box center [892, 126] width 153 height 53
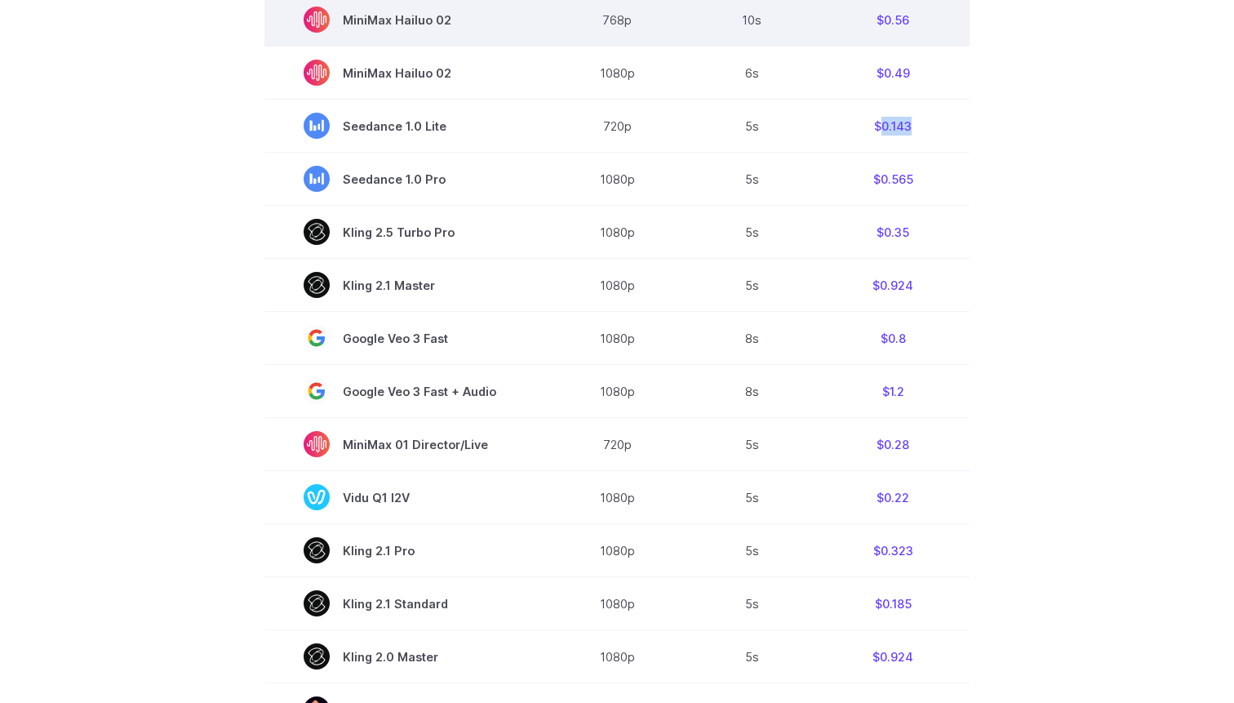
copy td "0.143"
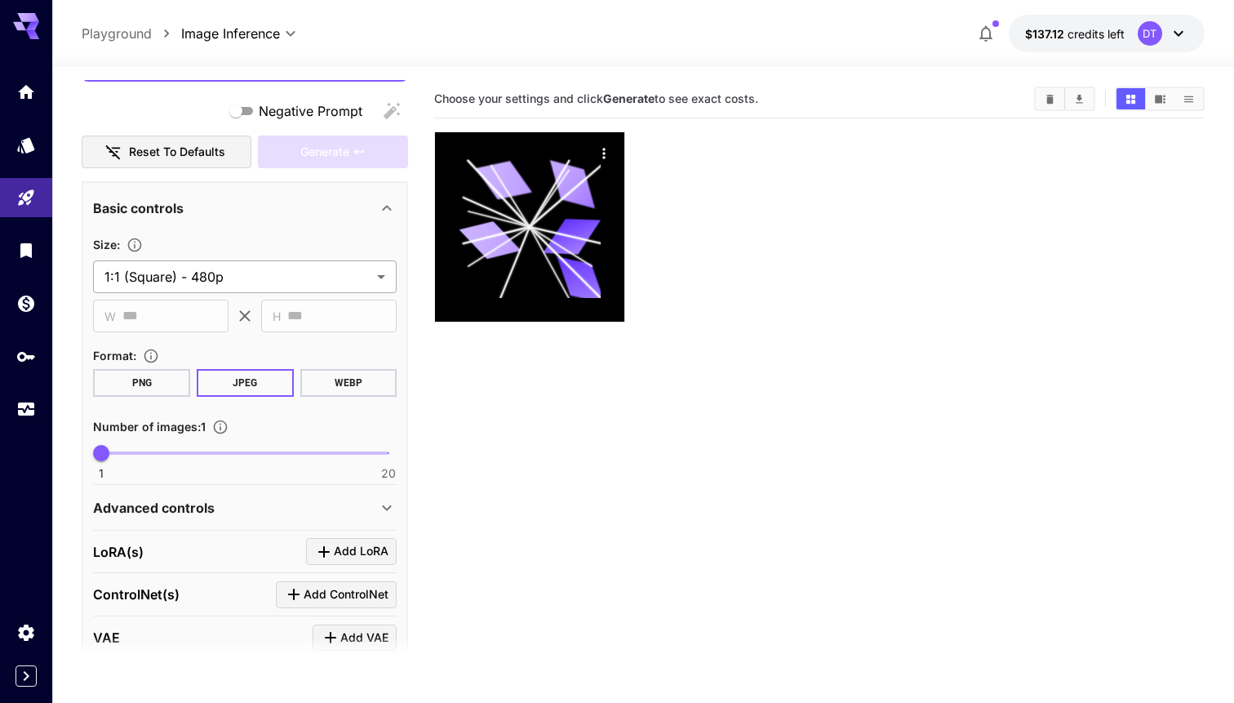
scroll to position [286, 0]
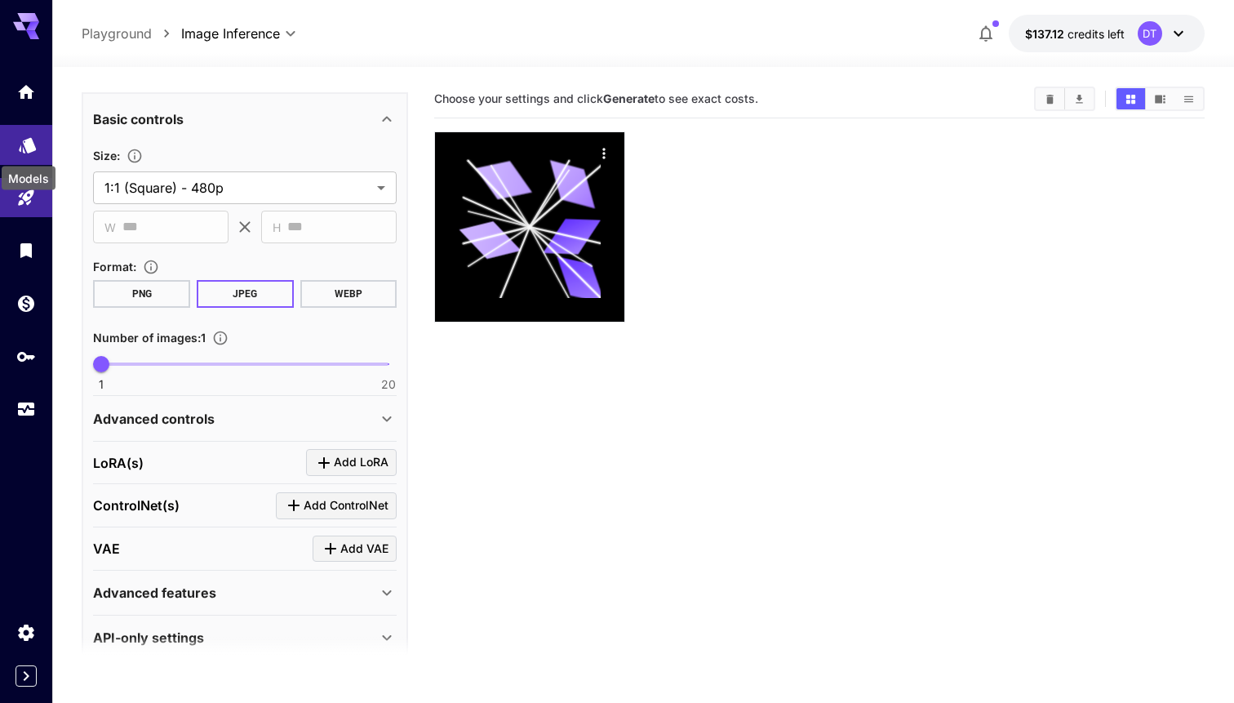
click at [30, 136] on icon "Models" at bounding box center [27, 140] width 17 height 16
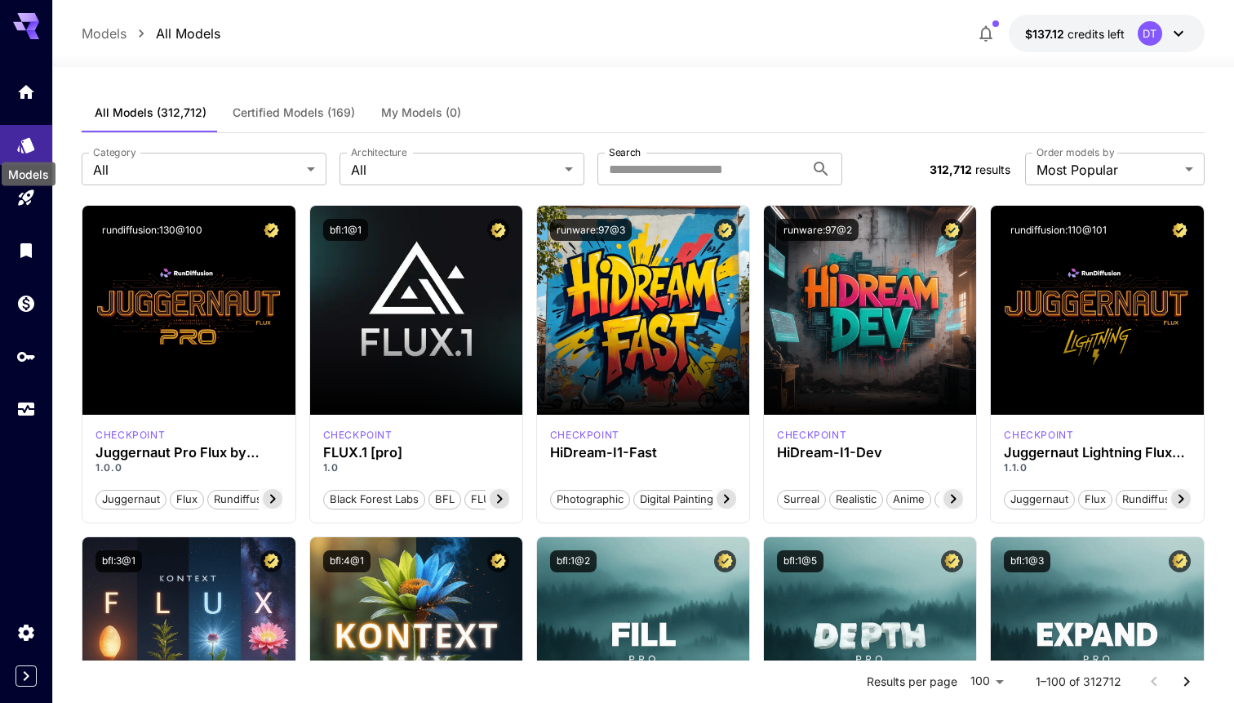
click at [23, 184] on div "Models" at bounding box center [29, 174] width 54 height 24
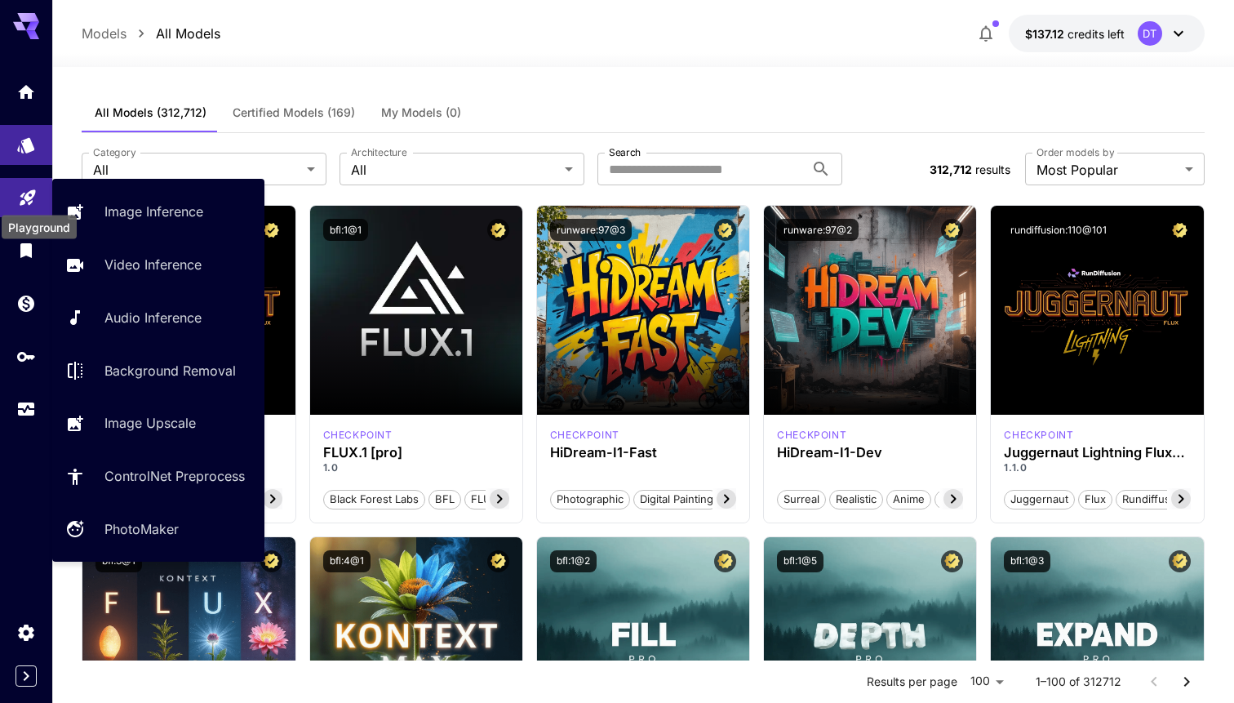
click at [23, 196] on icon "Playground" at bounding box center [28, 193] width 20 height 20
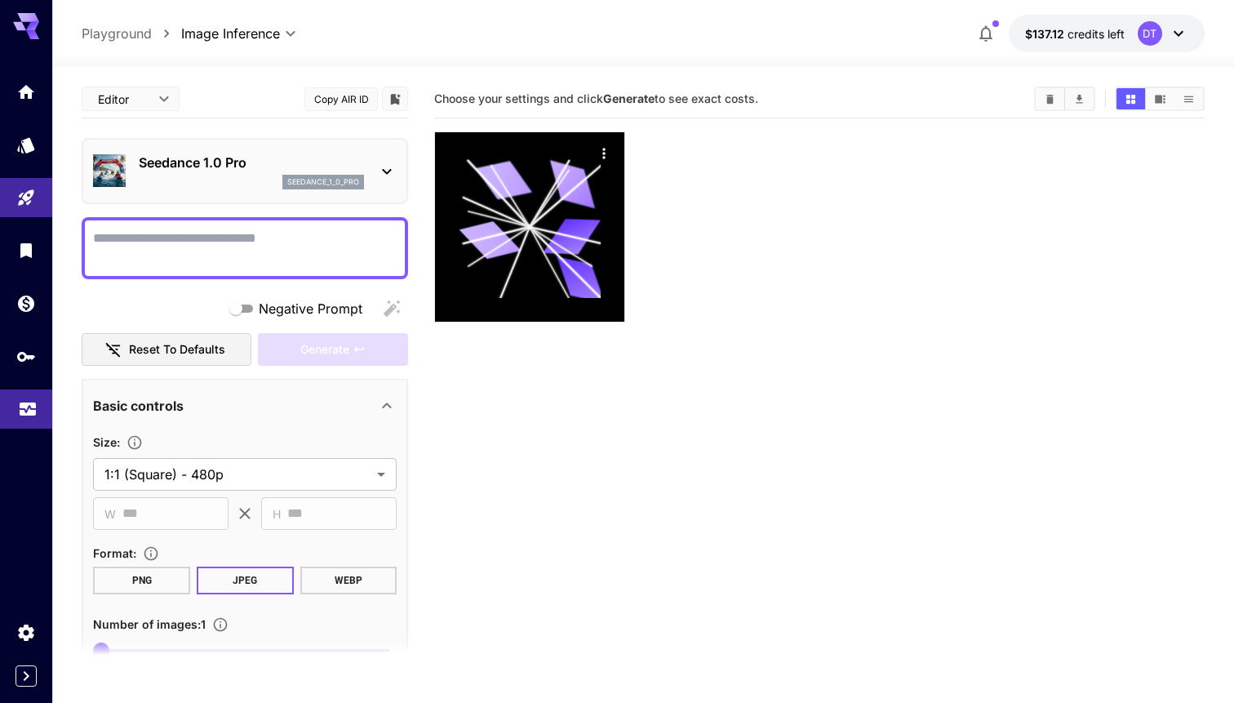
click at [30, 418] on link at bounding box center [26, 409] width 52 height 40
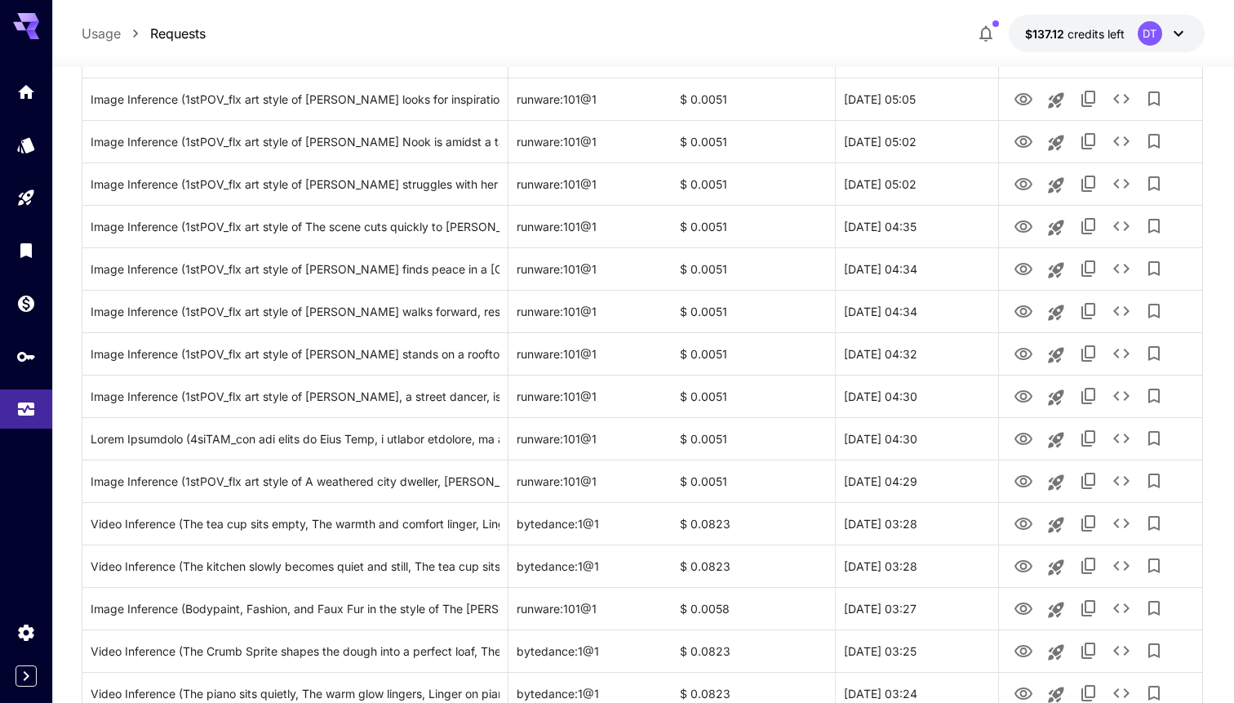
scroll to position [1832, 0]
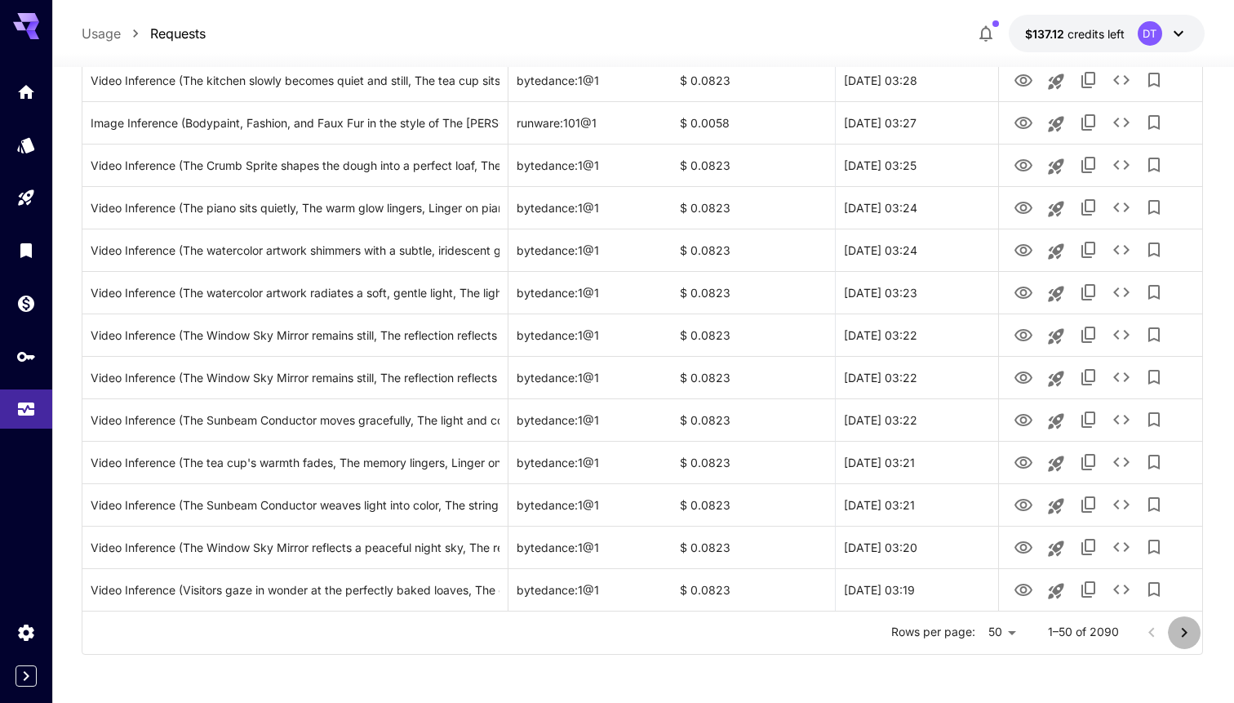
click at [1187, 634] on icon "Go to next page" at bounding box center [1184, 633] width 20 height 20
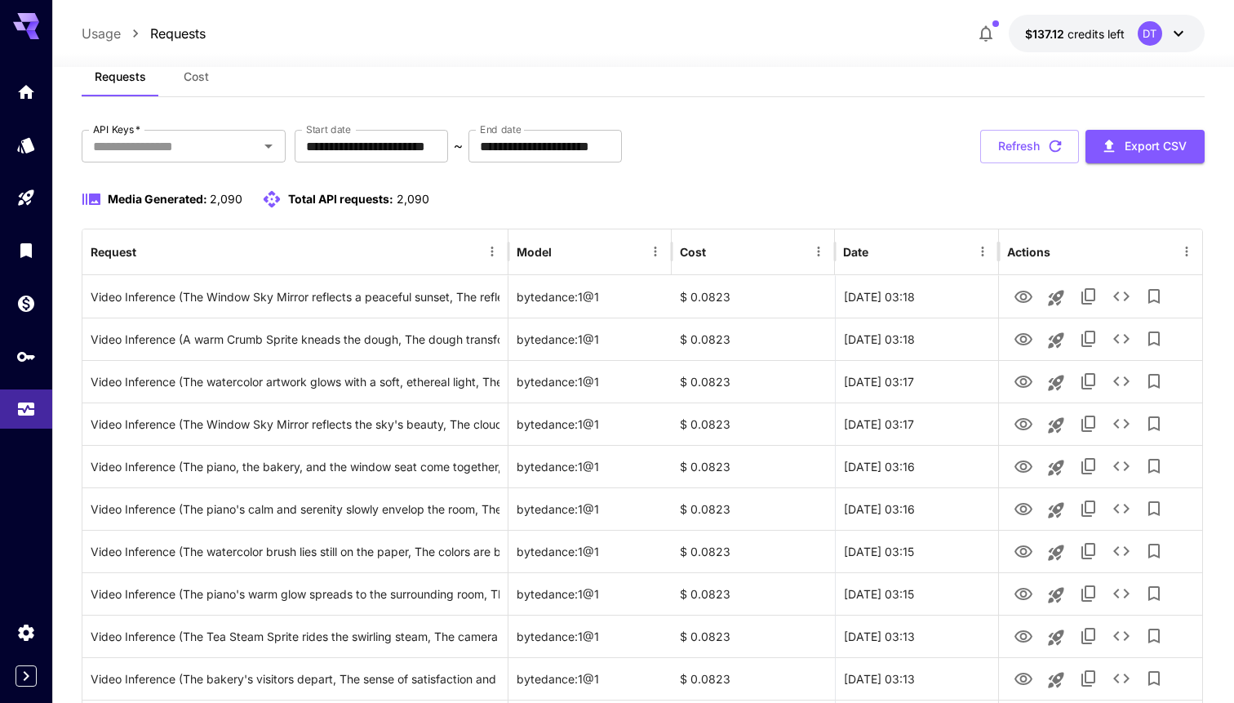
scroll to position [0, 0]
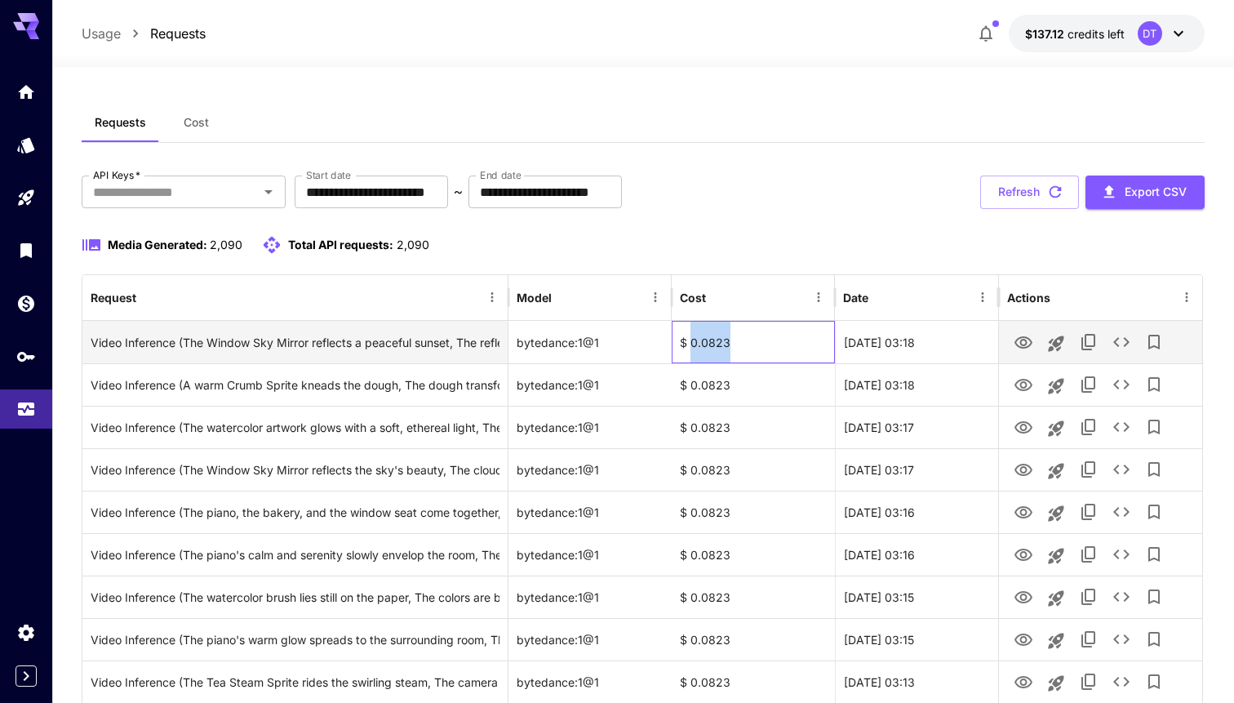
drag, startPoint x: 747, startPoint y: 344, endPoint x: 691, endPoint y: 344, distance: 55.5
click at [691, 344] on div "$ 0.0823" at bounding box center [753, 342] width 163 height 42
copy div "0.0823"
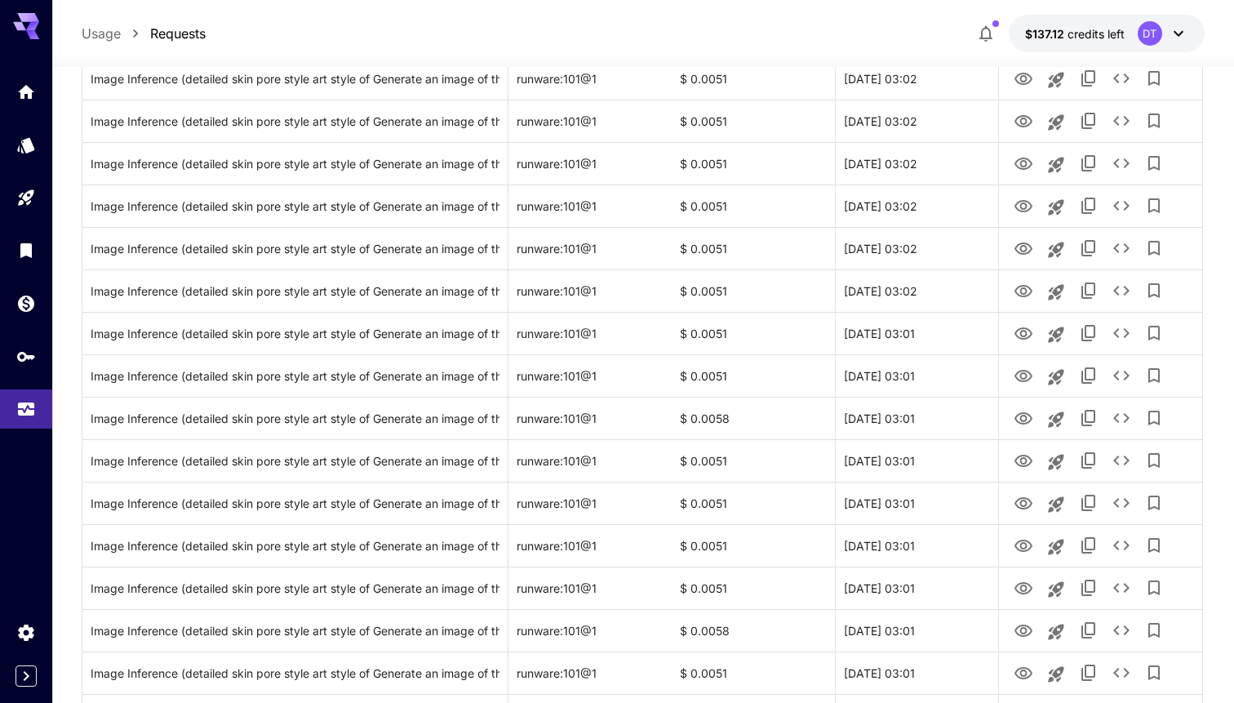
scroll to position [1832, 0]
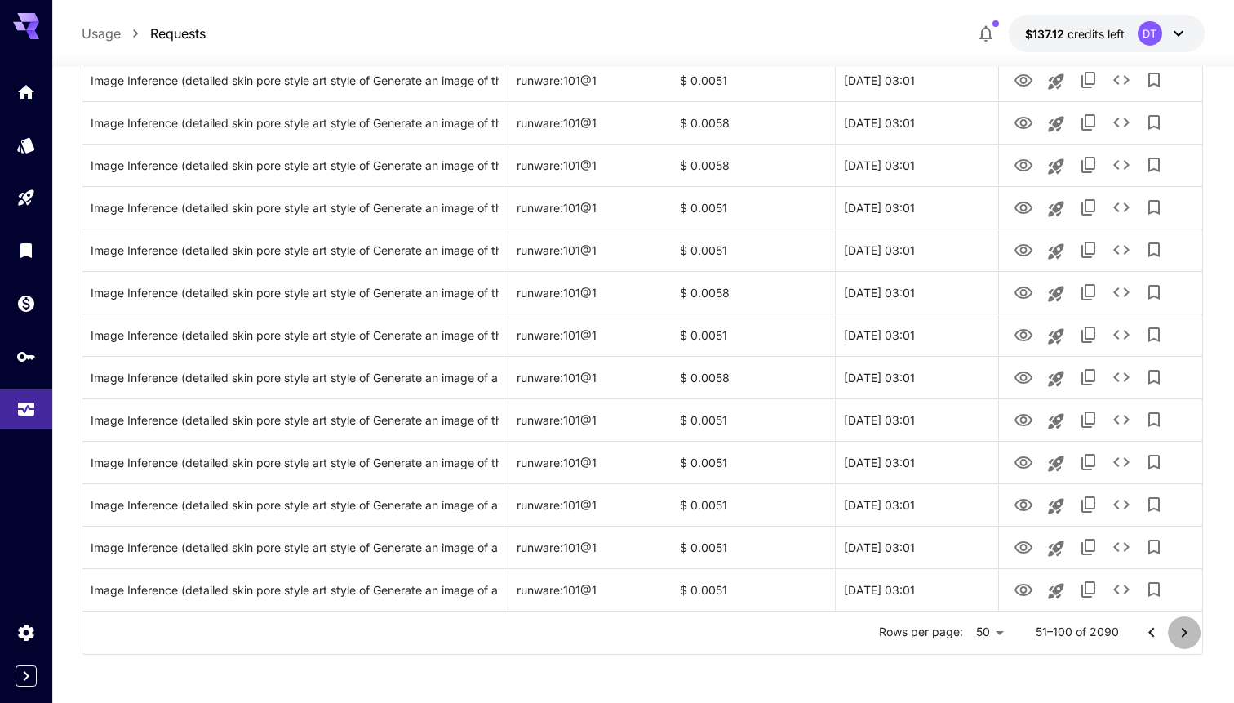
click at [1191, 627] on icon "Go to next page" at bounding box center [1184, 633] width 20 height 20
click at [1188, 632] on icon "Go to next page" at bounding box center [1184, 633] width 20 height 20
click at [1194, 638] on button "Go to next page" at bounding box center [1184, 632] width 33 height 33
click at [1182, 632] on icon "Go to next page" at bounding box center [1184, 633] width 20 height 20
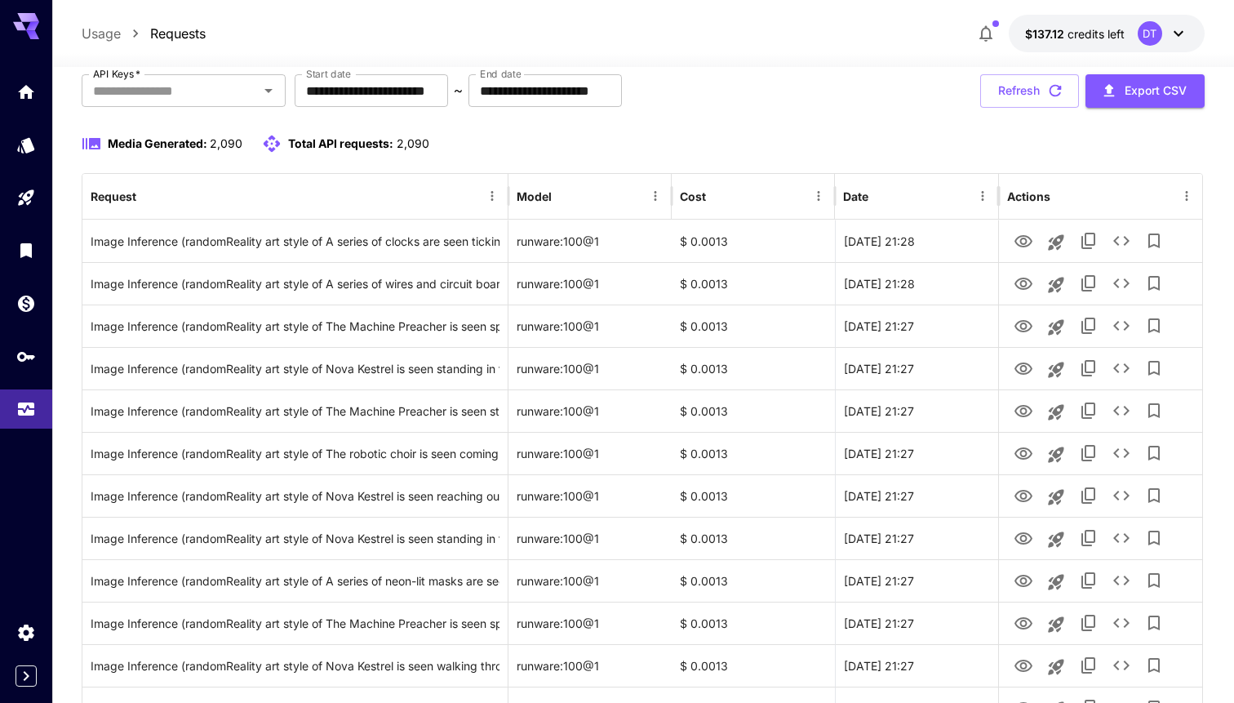
scroll to position [0, 0]
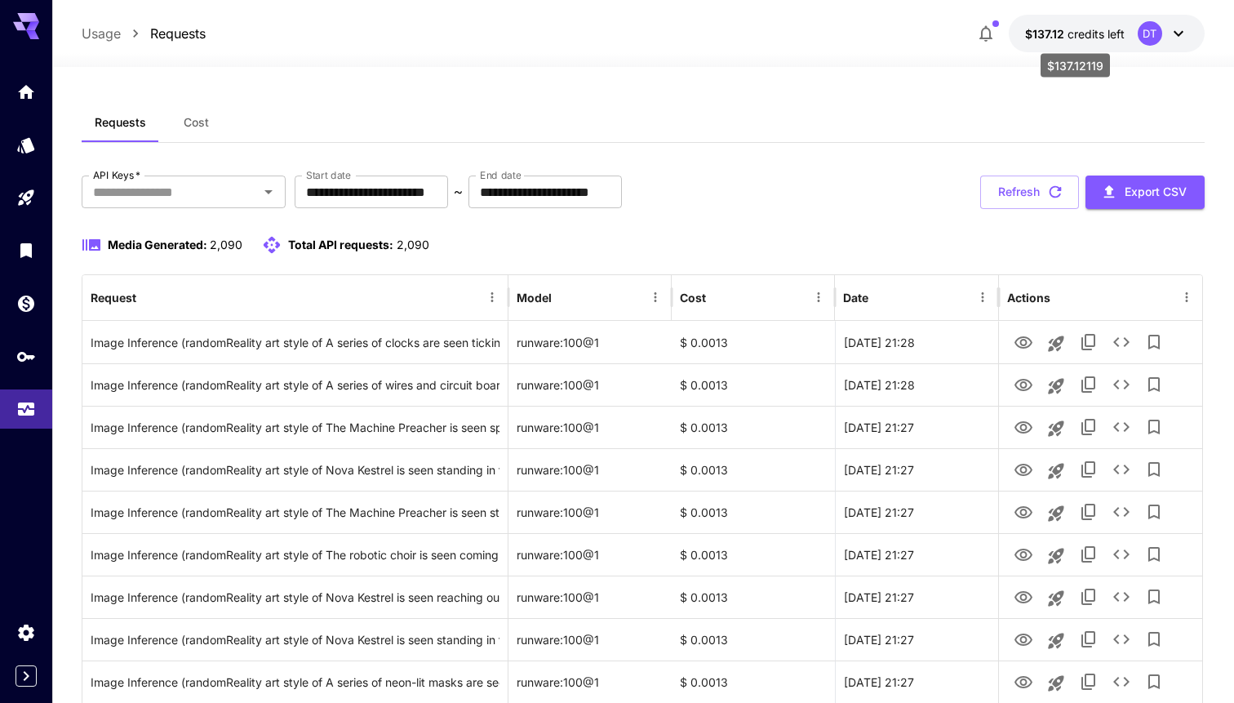
click at [1067, 31] on span "$137.12" at bounding box center [1046, 34] width 42 height 14
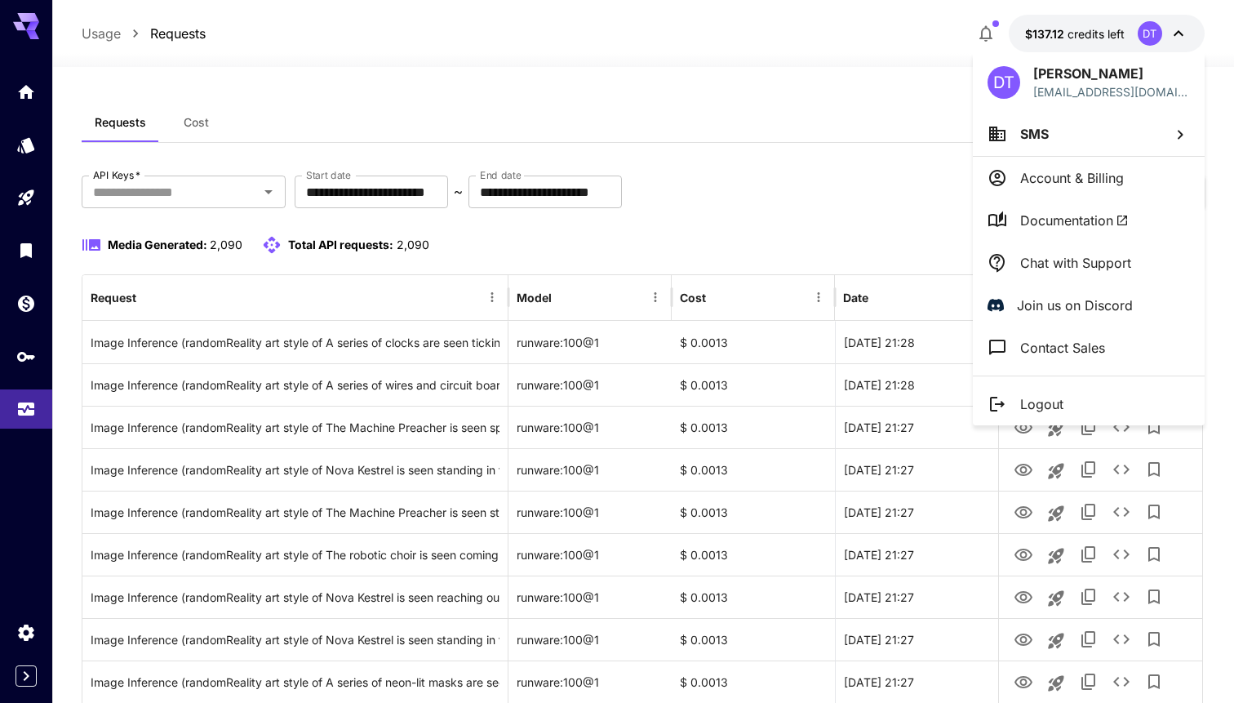
click at [676, 69] on div at bounding box center [617, 351] width 1234 height 703
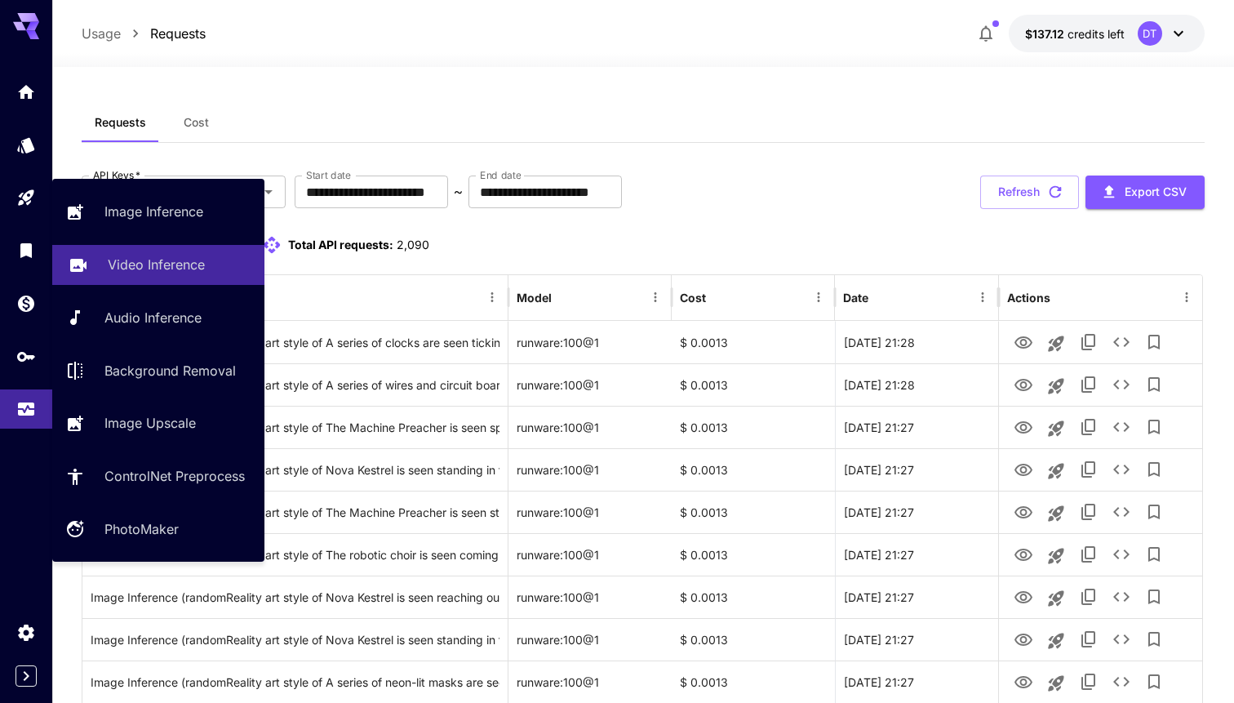
click at [125, 273] on p "Video Inference" at bounding box center [156, 265] width 97 height 20
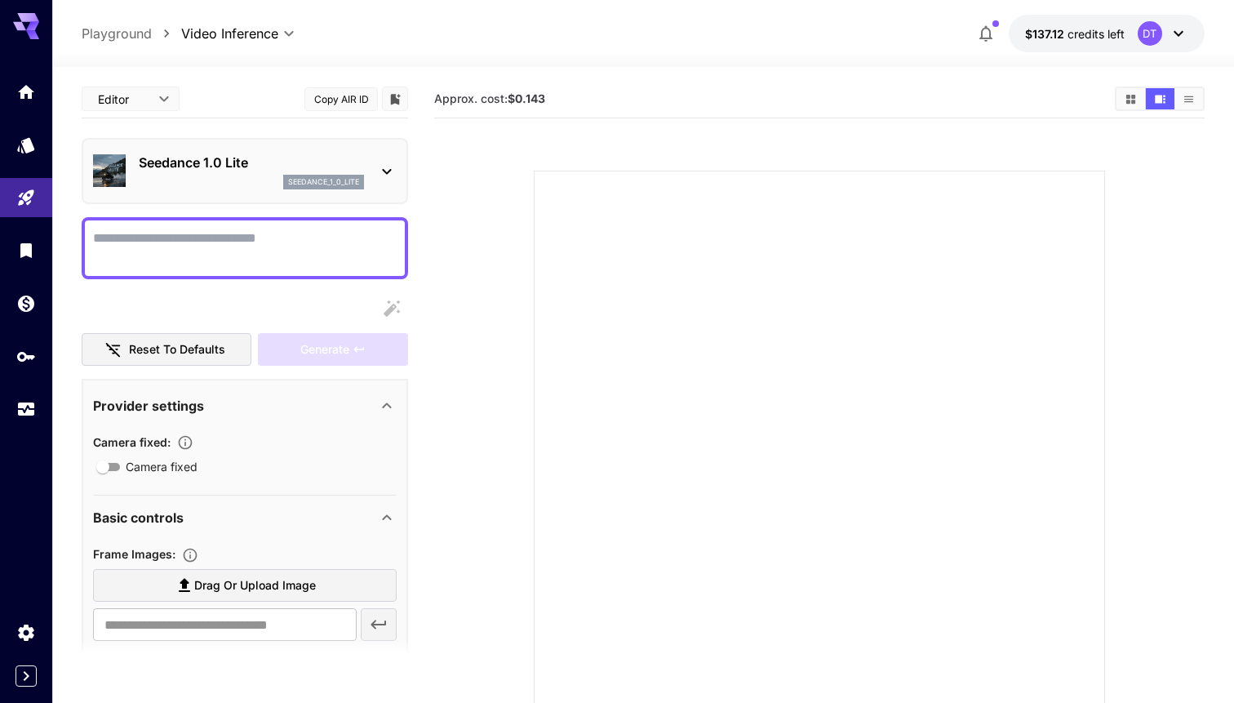
click at [192, 154] on p "Seedance 1.0 Lite" at bounding box center [251, 163] width 225 height 20
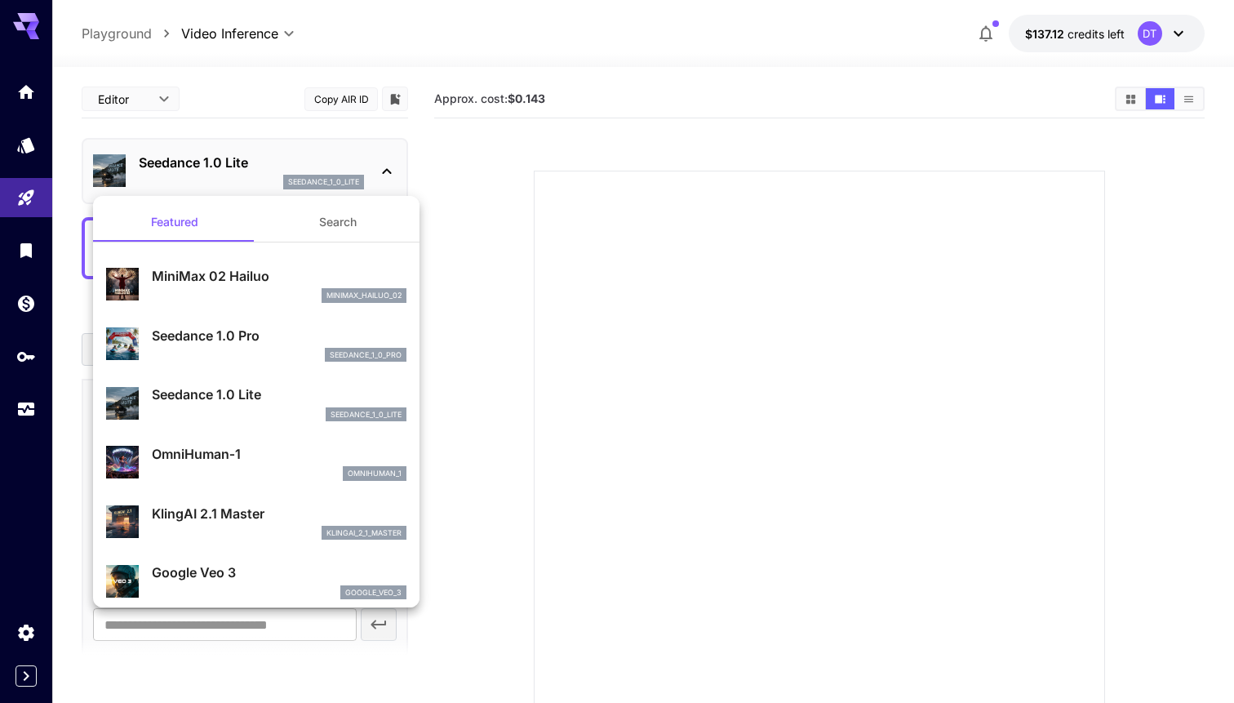
click at [297, 344] on p "Seedance 1.0 Pro" at bounding box center [279, 336] width 255 height 20
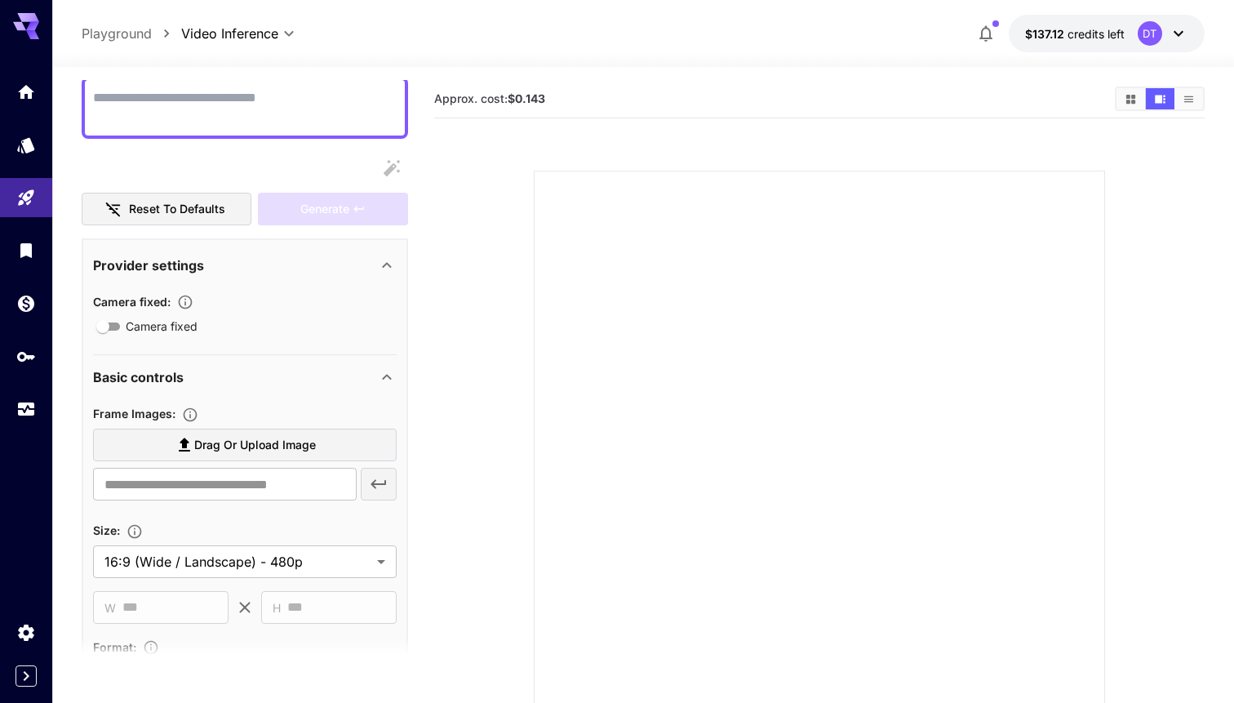
scroll to position [234, 0]
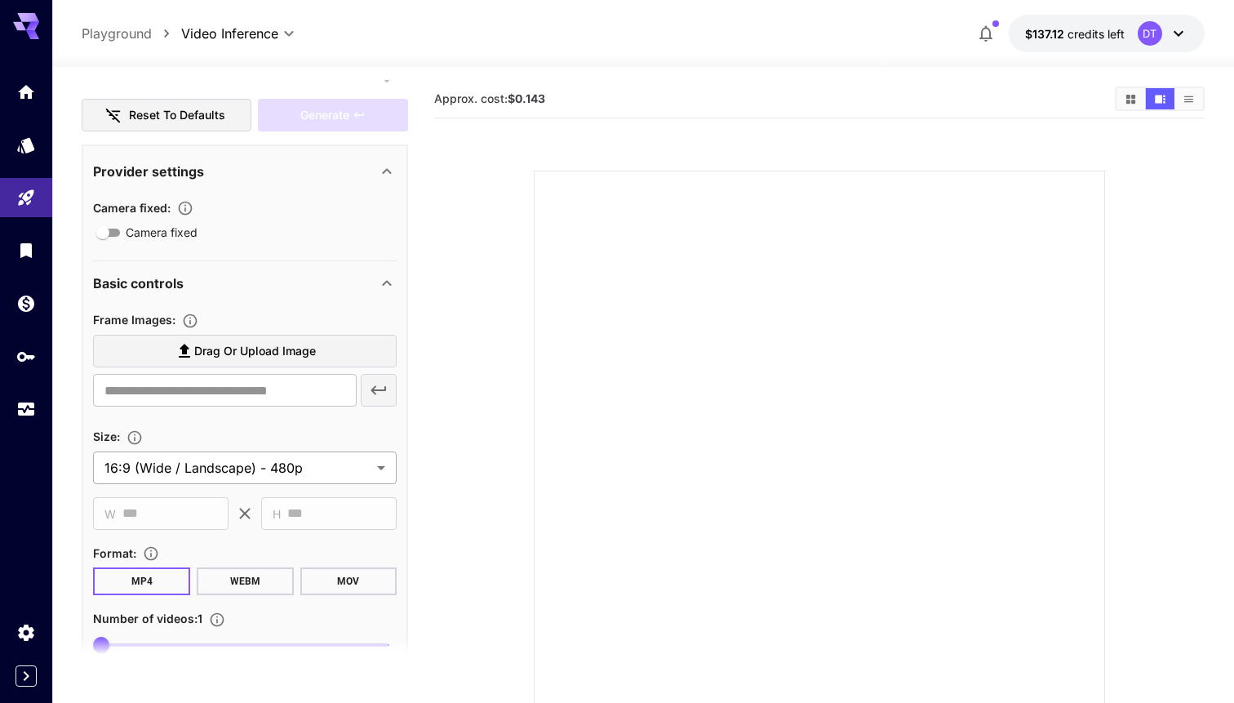
click at [330, 463] on body "**********" at bounding box center [617, 416] width 1234 height 832
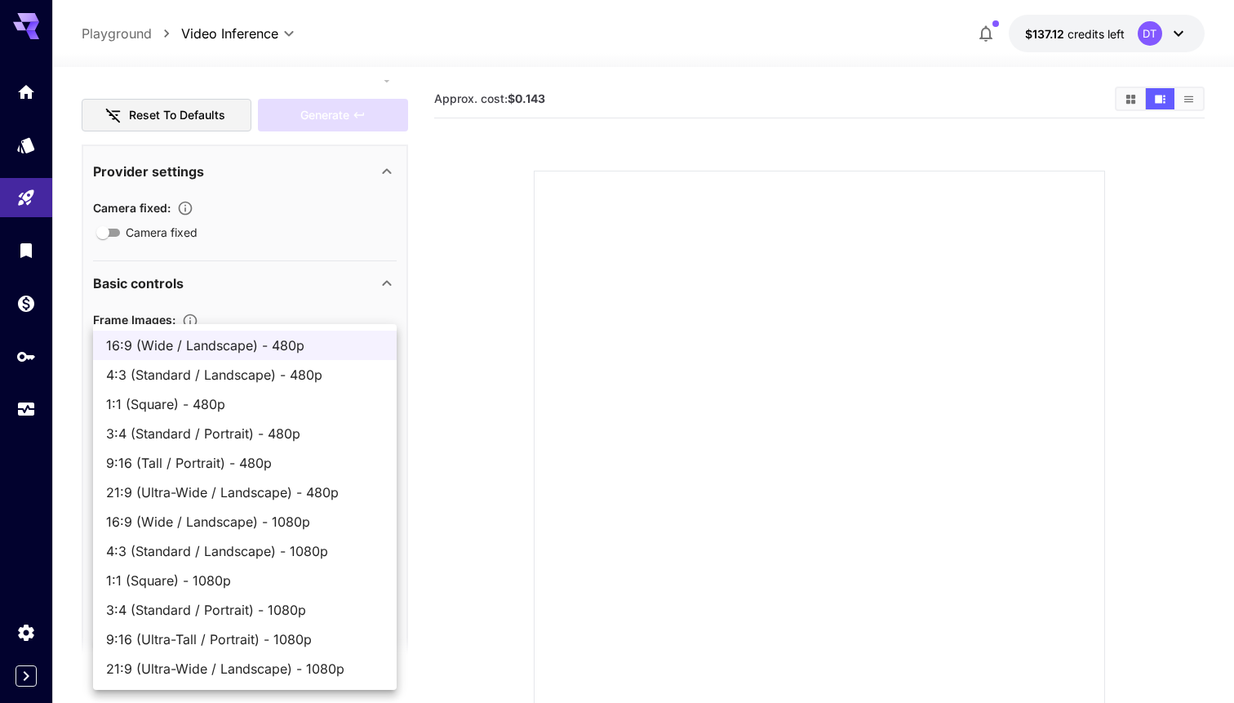
click at [335, 367] on span "4:3 (Standard / Landscape) - 480p" at bounding box center [244, 375] width 277 height 20
type input "**********"
type input "***"
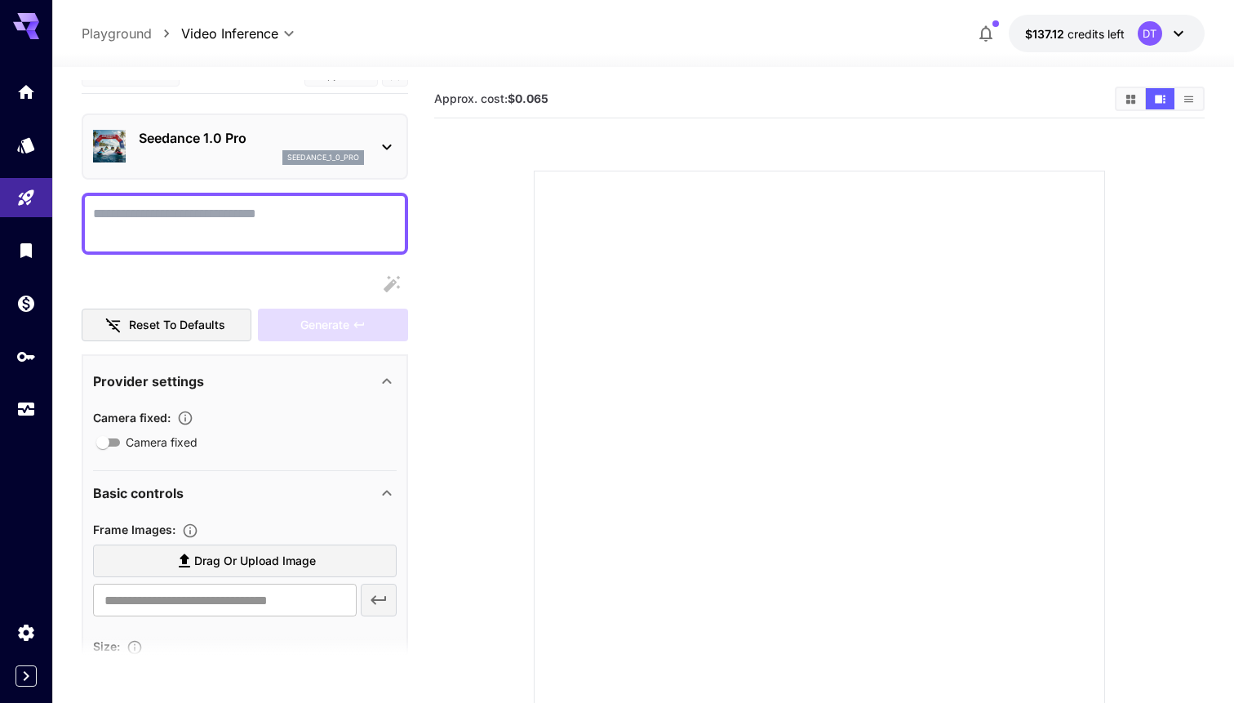
scroll to position [0, 0]
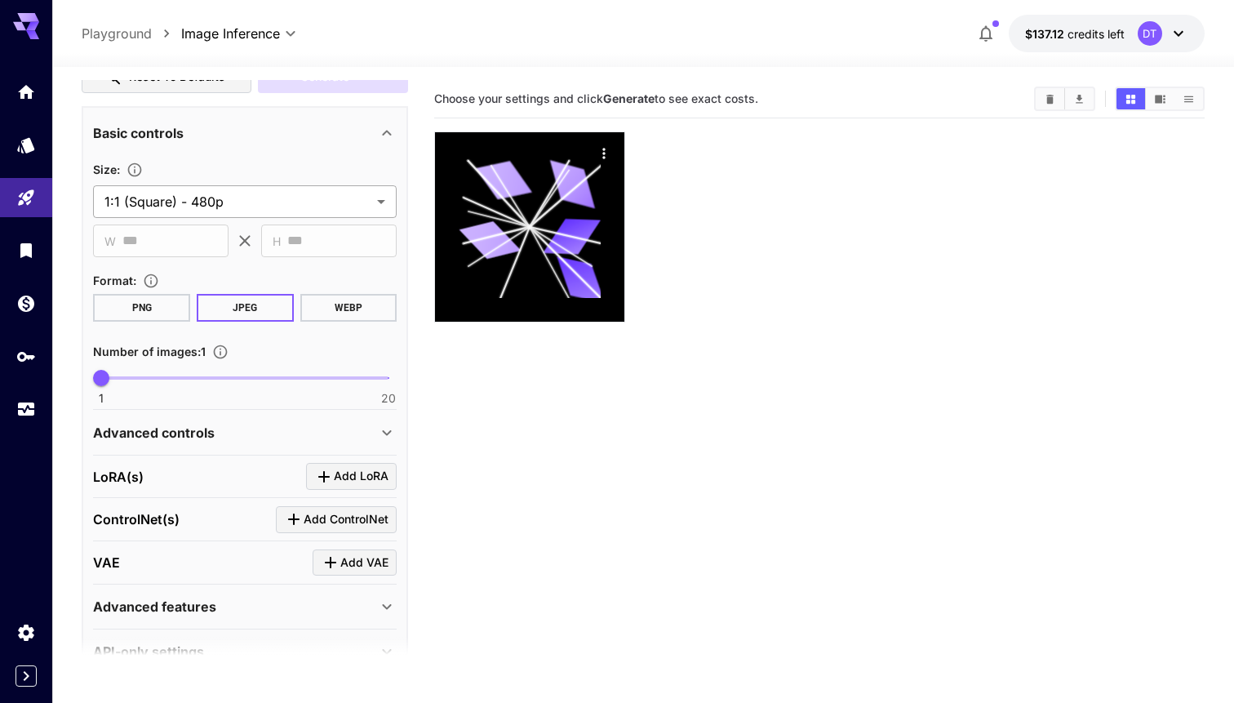
scroll to position [311, 0]
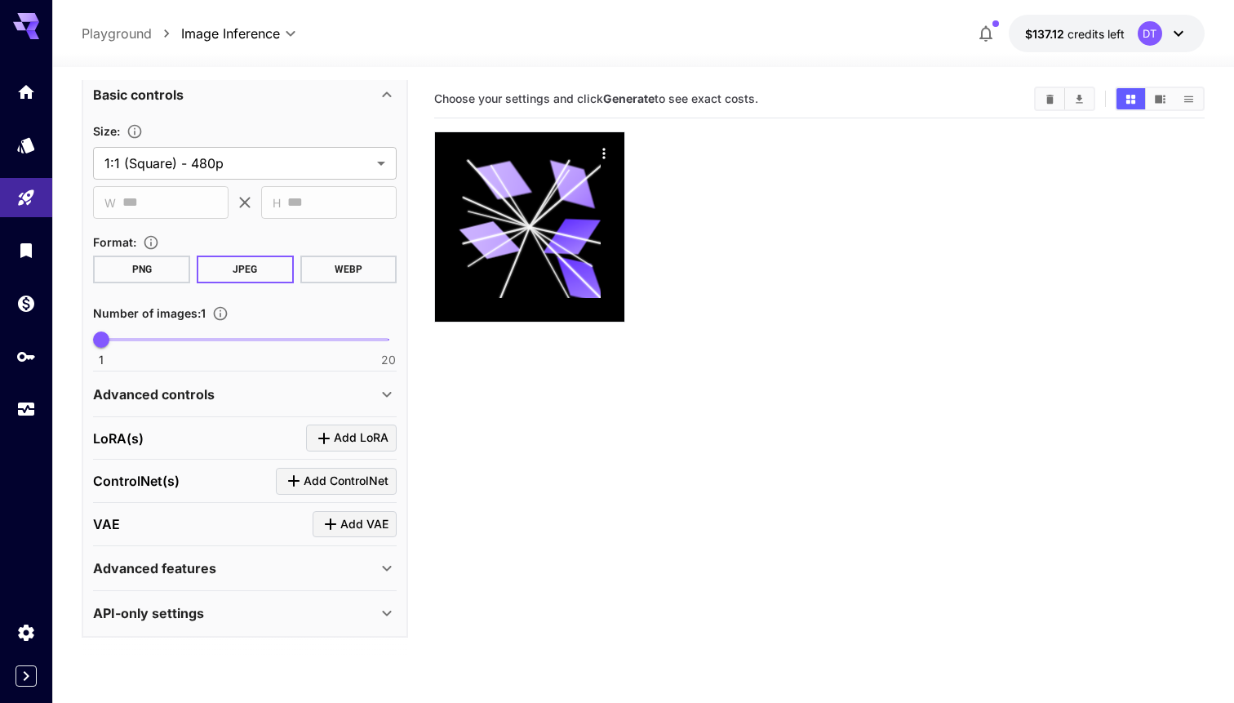
click at [380, 394] on icon at bounding box center [387, 394] width 20 height 20
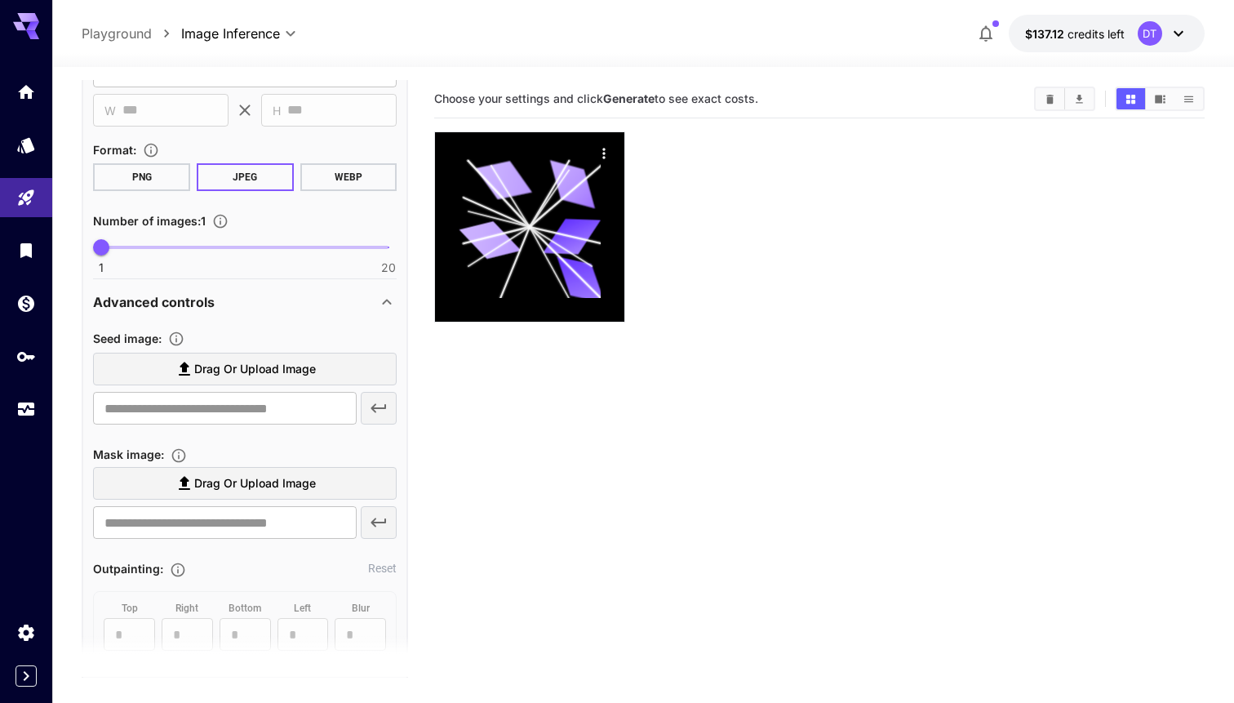
scroll to position [392, 0]
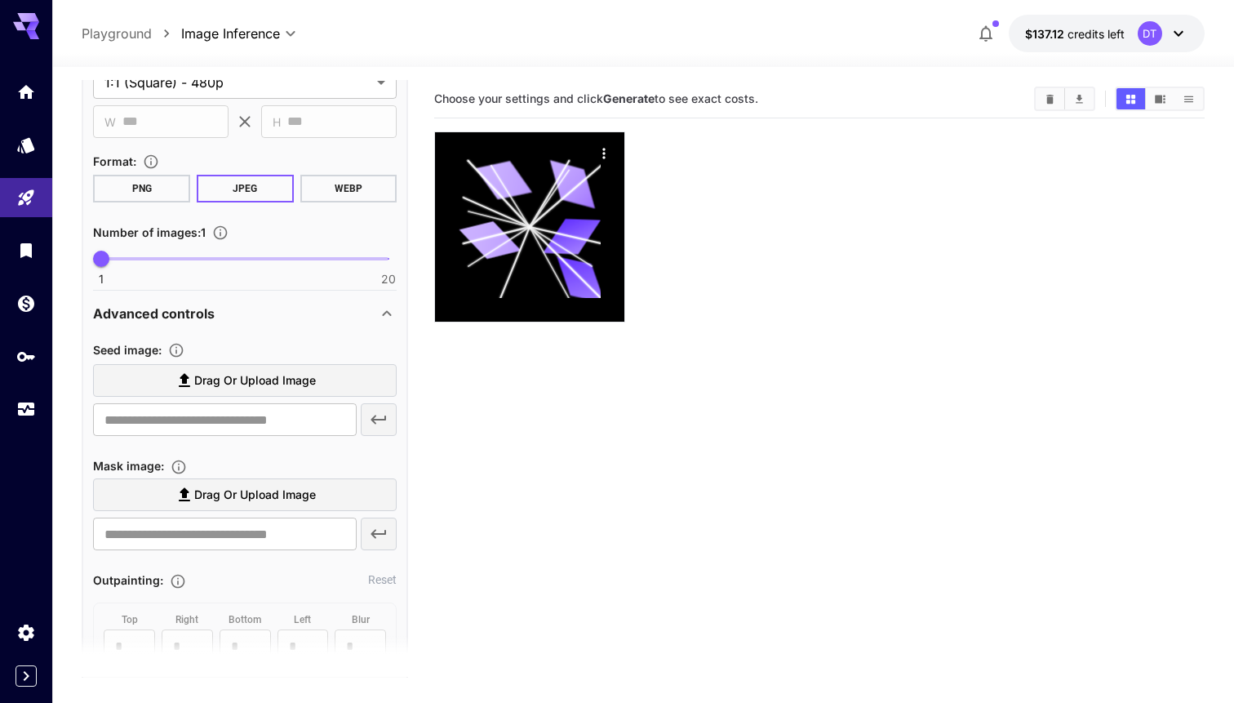
click at [382, 317] on icon at bounding box center [387, 314] width 20 height 20
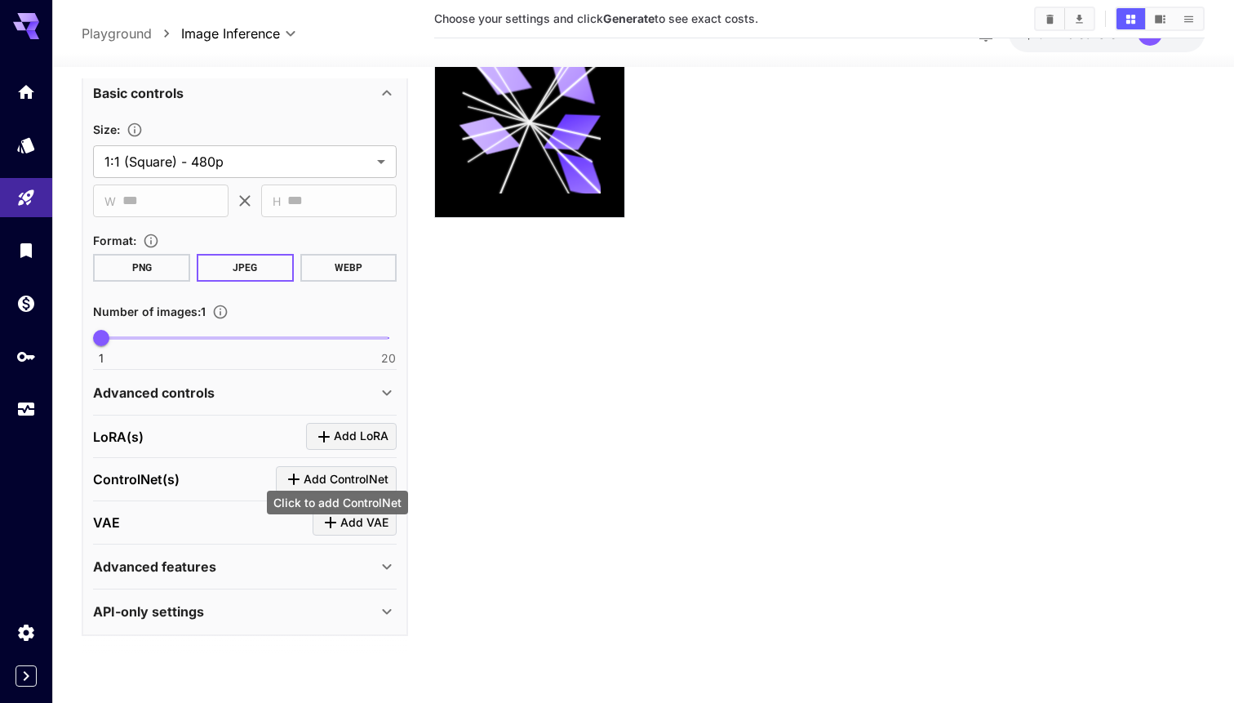
scroll to position [129, 0]
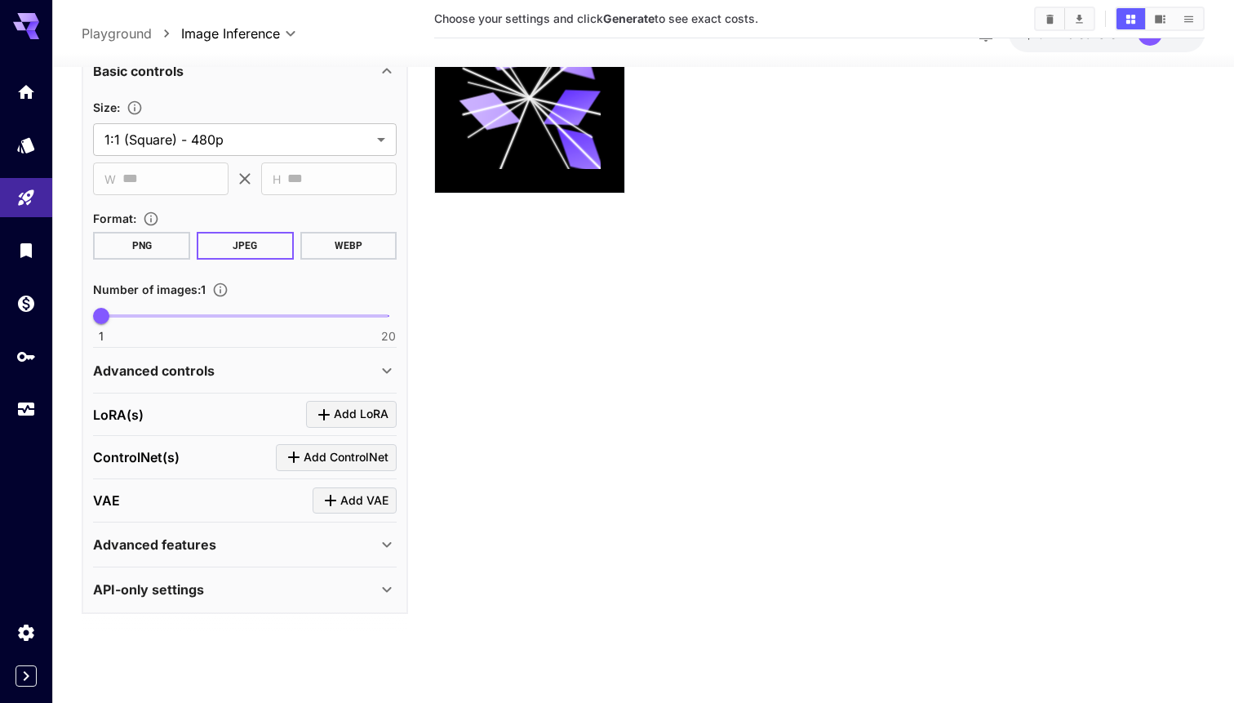
click at [337, 535] on div "Advanced features" at bounding box center [235, 544] width 284 height 20
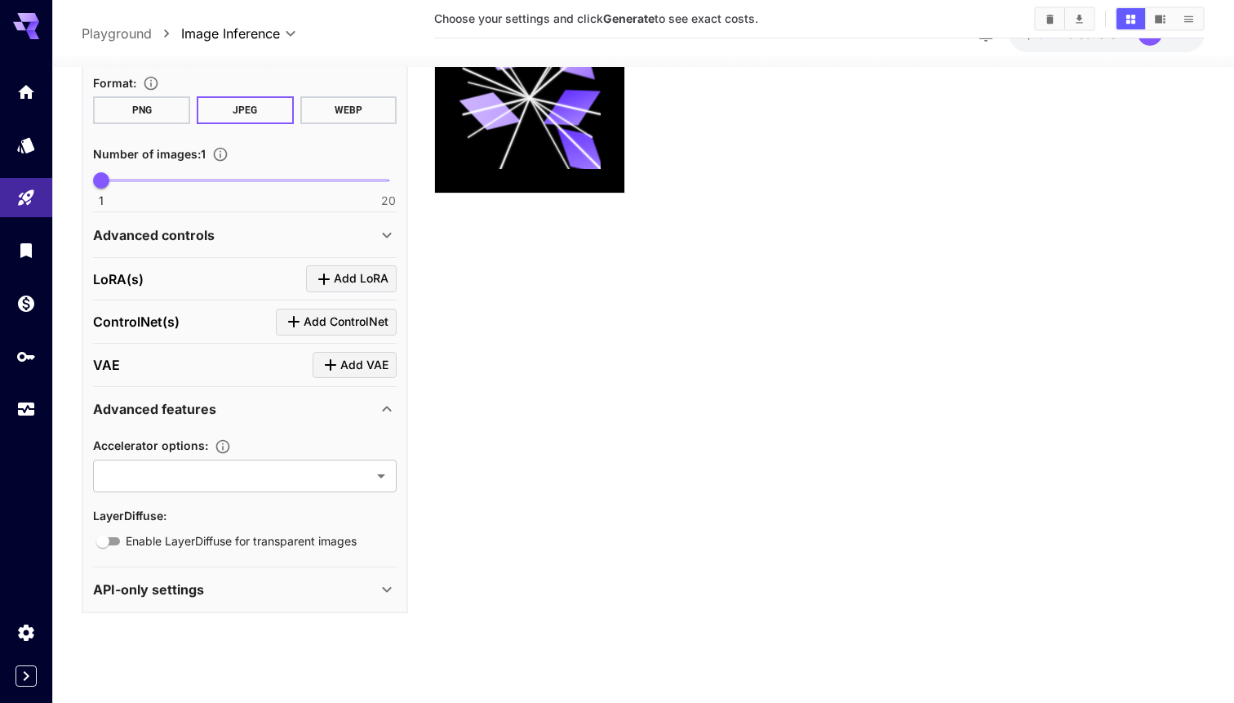
click at [334, 608] on div "API-only settings" at bounding box center [245, 589] width 304 height 39
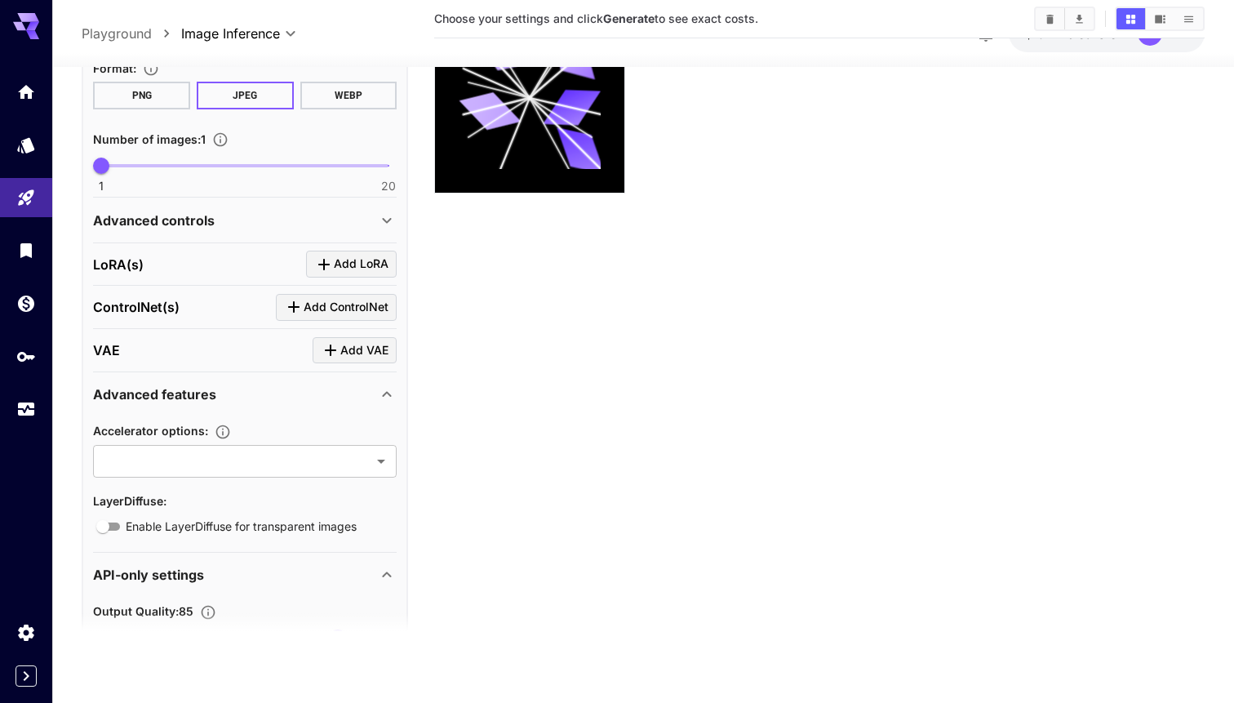
scroll to position [0, 0]
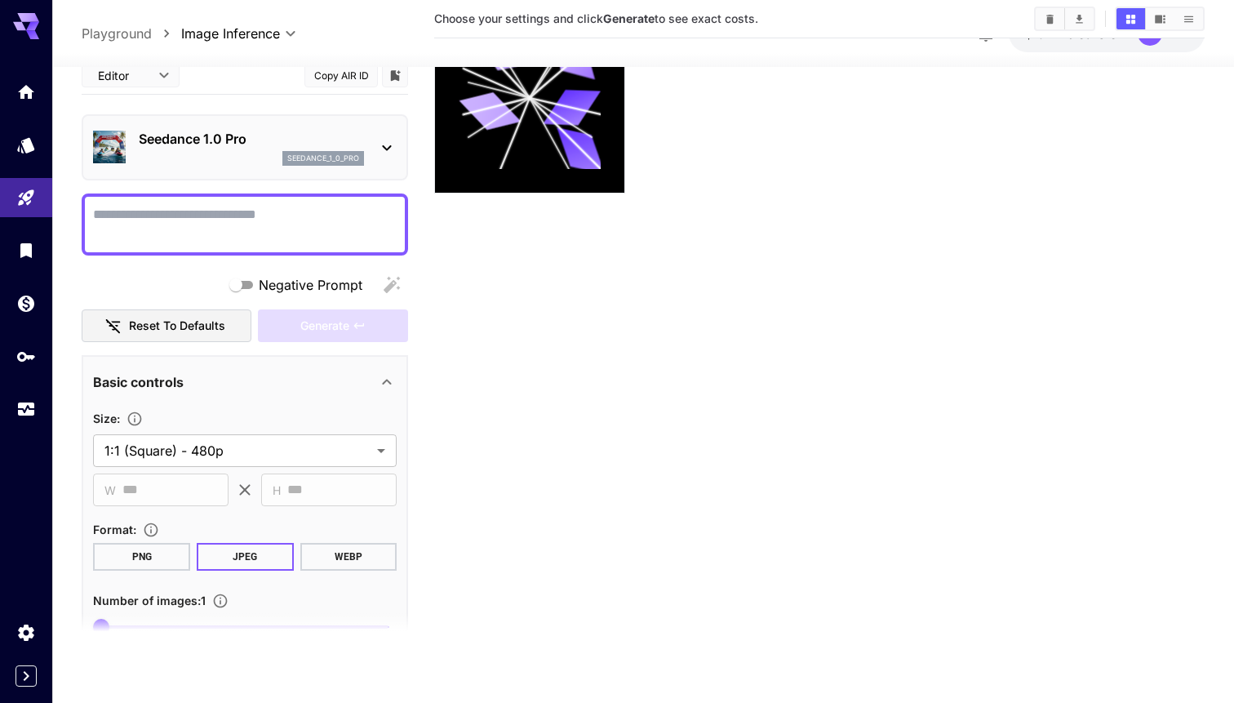
click at [328, 146] on p "Seedance 1.0 Pro" at bounding box center [251, 139] width 225 height 20
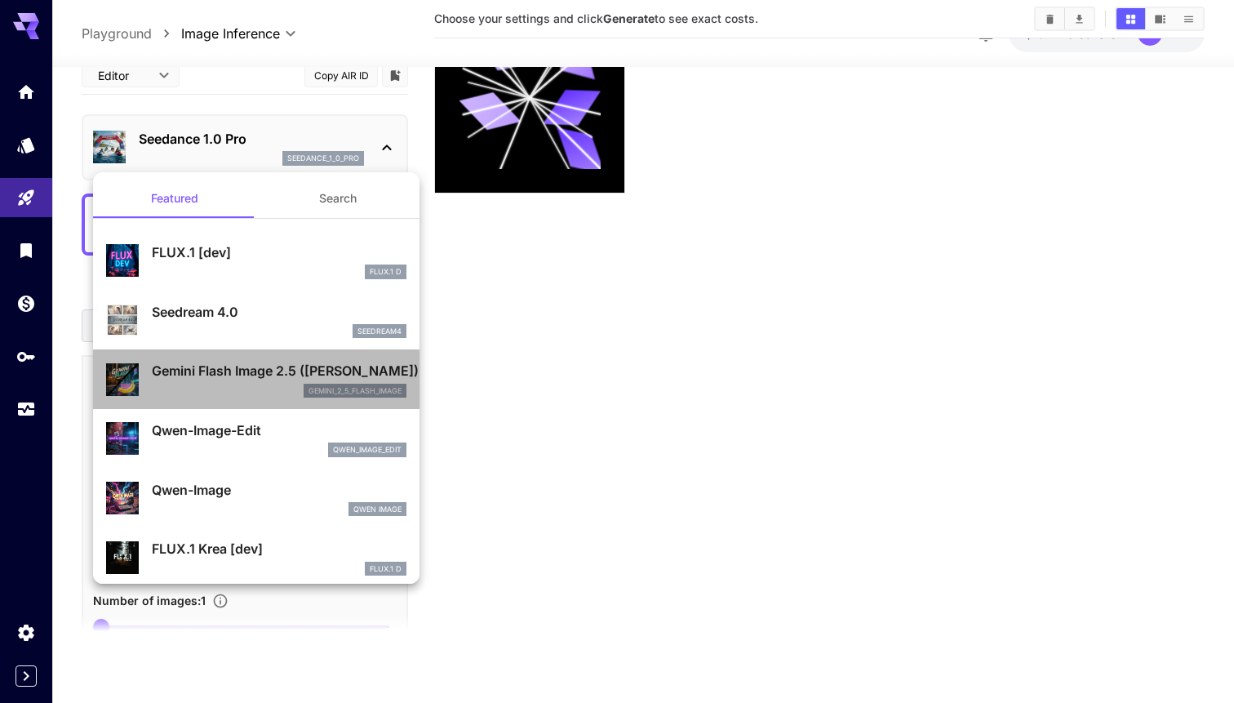
click at [257, 393] on div "gemini_2_5_flash_image" at bounding box center [279, 391] width 255 height 15
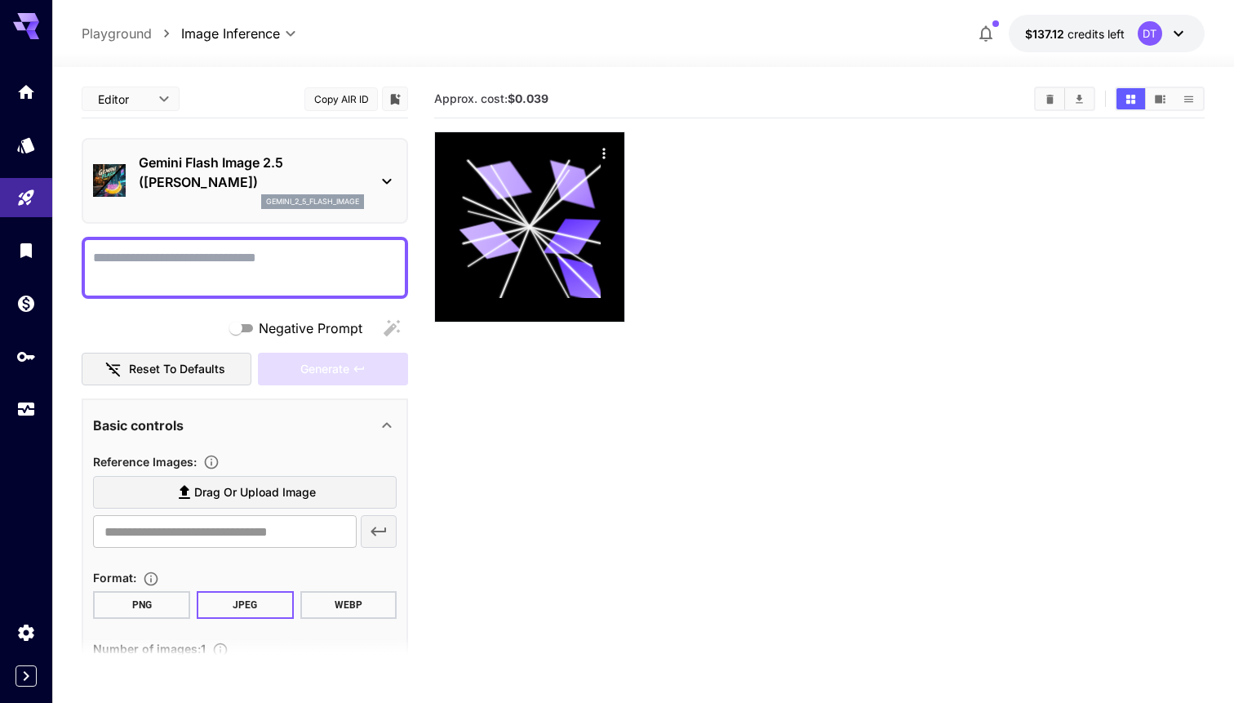
click at [259, 190] on p "Gemini Flash Image 2.5 ([PERSON_NAME])" at bounding box center [251, 172] width 225 height 39
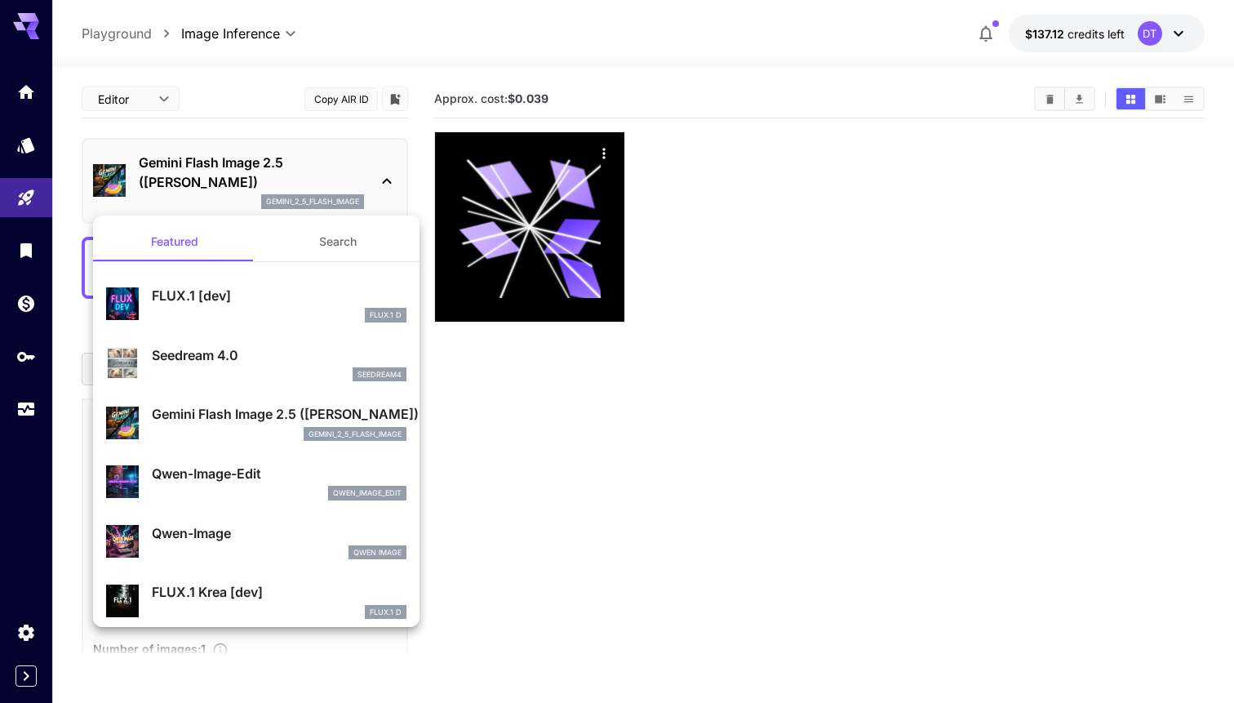
click at [247, 484] on div "Qwen-Image-Edit qwen_image_edit" at bounding box center [279, 482] width 255 height 37
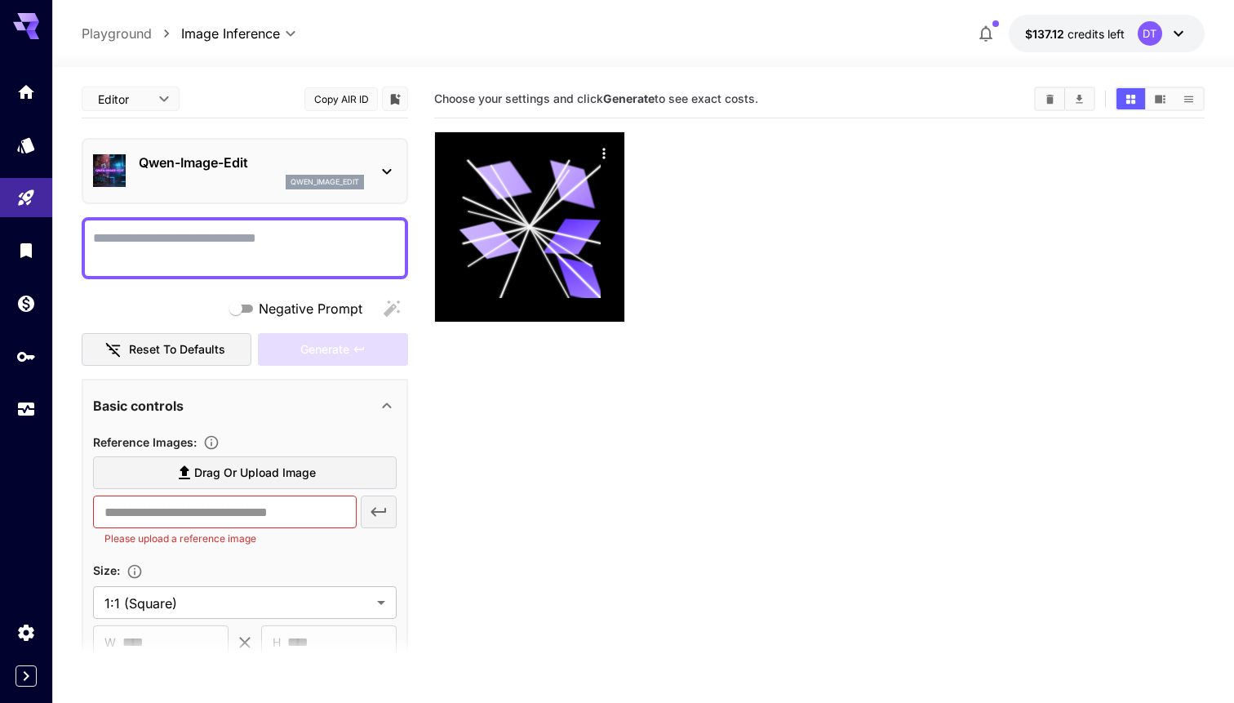
click at [304, 189] on div "Qwen-Image-Edit qwen_image_edit" at bounding box center [245, 171] width 304 height 50
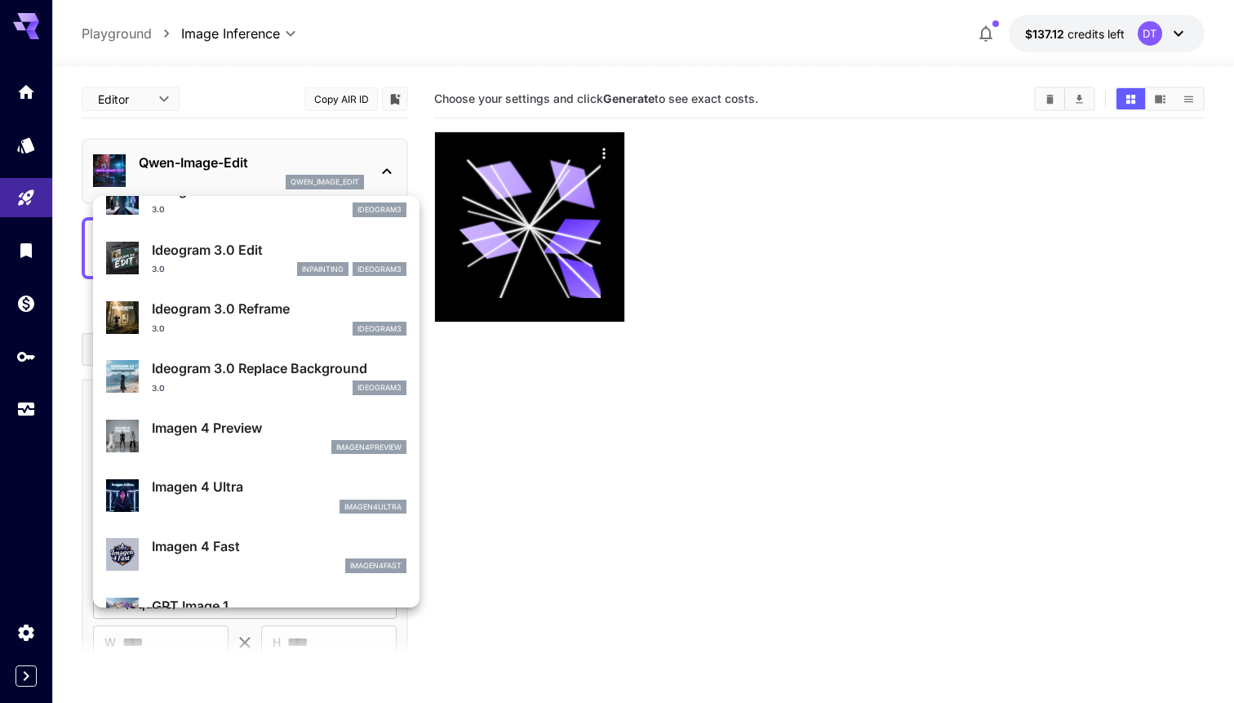
scroll to position [635, 0]
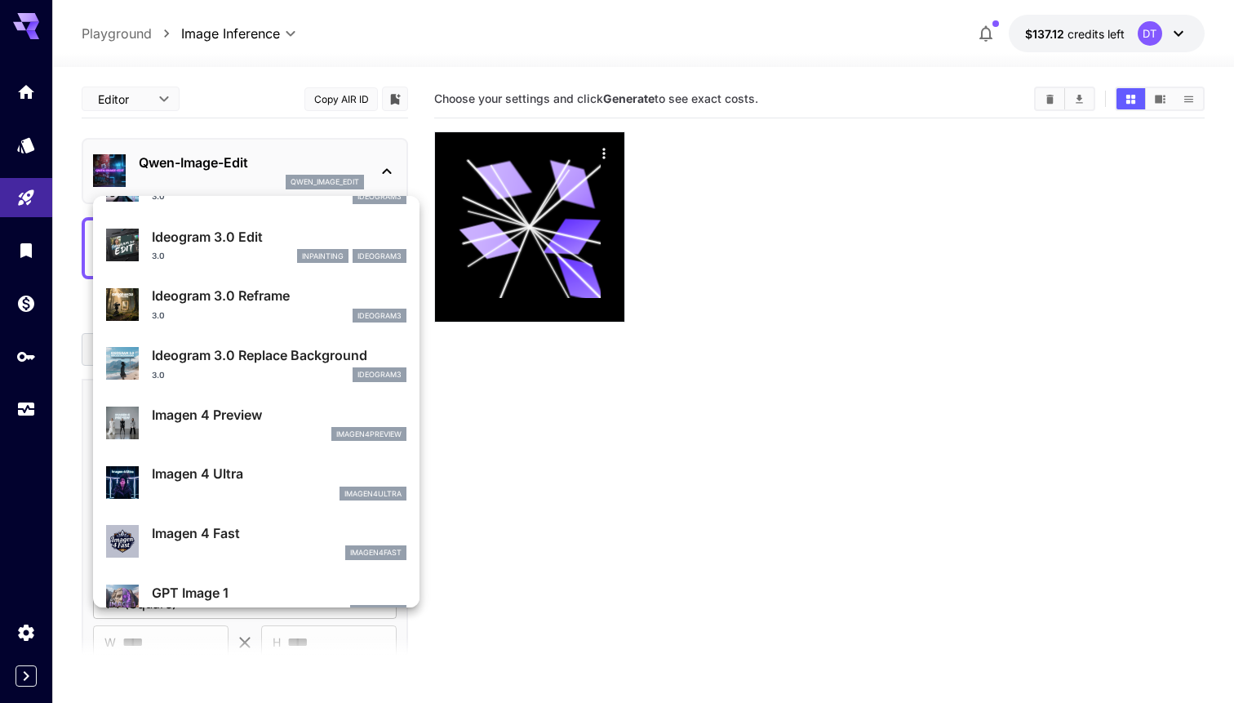
click at [755, 410] on div at bounding box center [617, 351] width 1234 height 703
